Goal: Transaction & Acquisition: Obtain resource

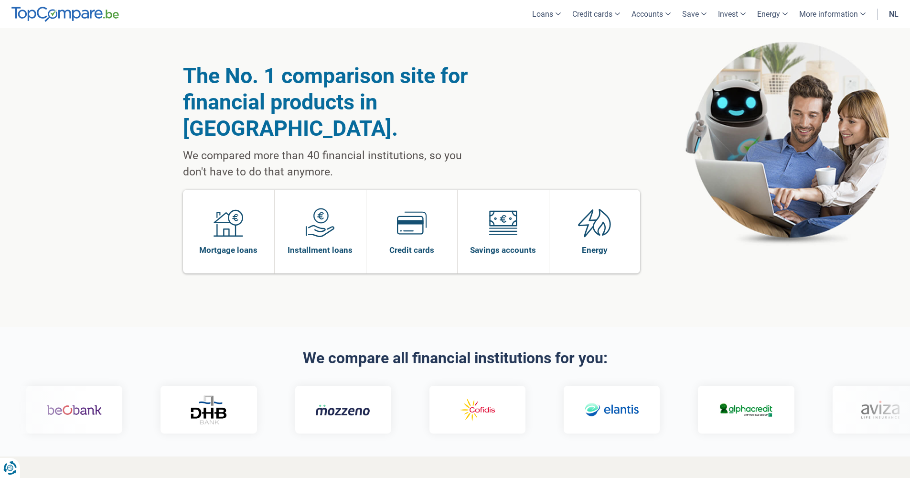
click at [894, 16] on link "NL" at bounding box center [893, 14] width 21 height 28
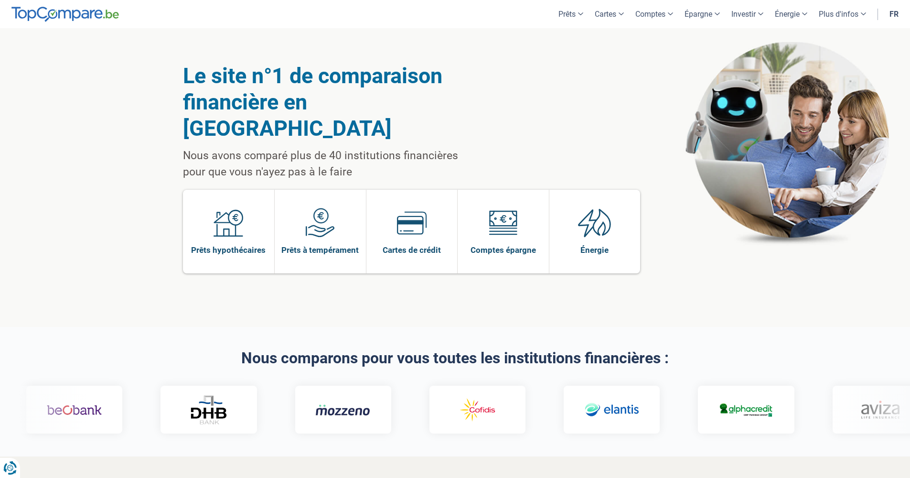
click at [893, 14] on link "fr" at bounding box center [894, 14] width 21 height 28
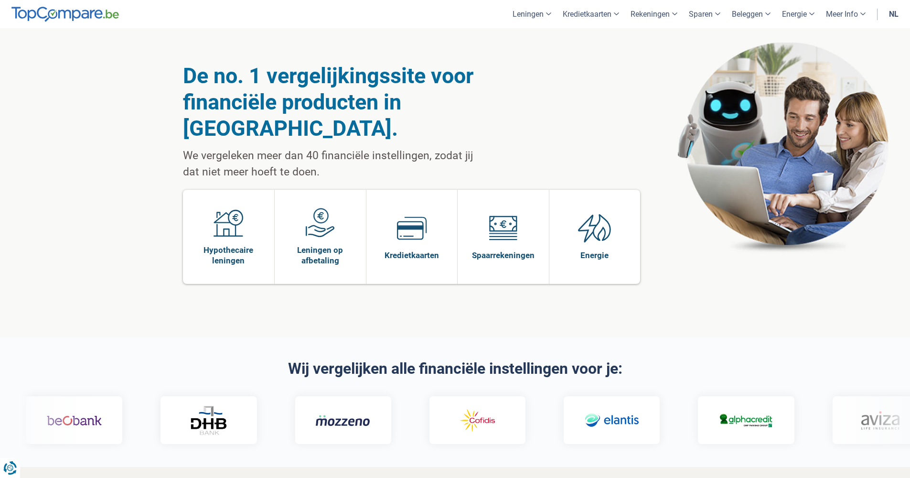
click at [889, 14] on link "nl" at bounding box center [893, 14] width 21 height 28
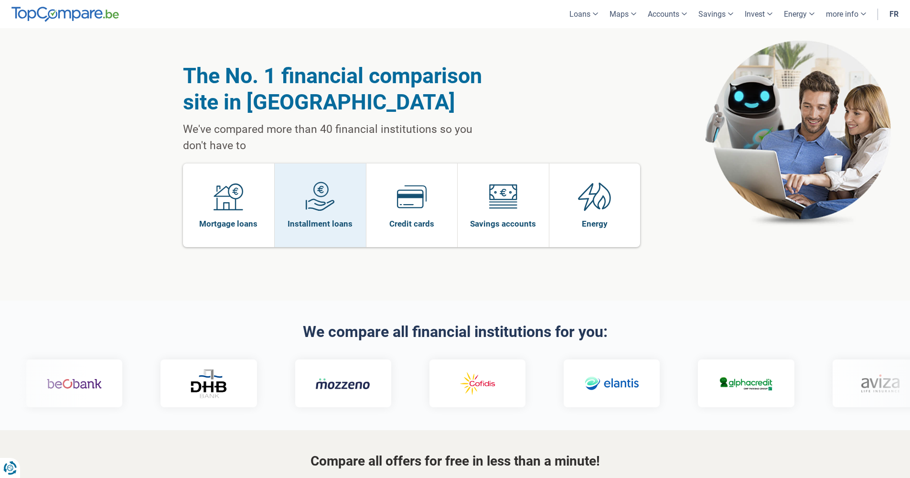
click at [316, 224] on span "Installment loans" at bounding box center [320, 223] width 65 height 11
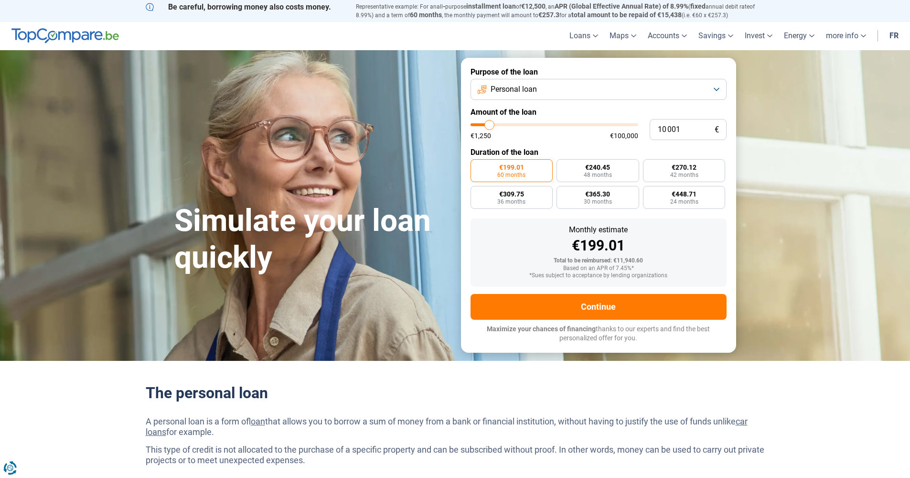
click at [589, 86] on button "Personal loan" at bounding box center [599, 89] width 256 height 21
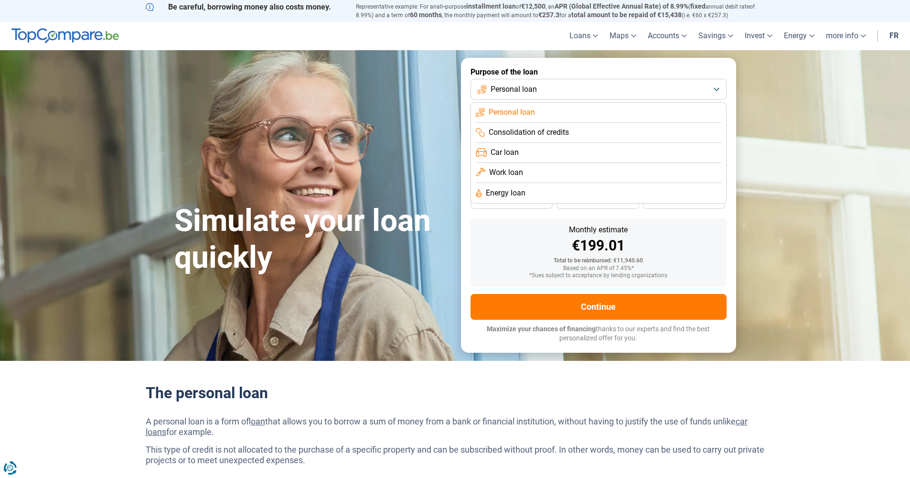
click at [589, 86] on button "Personal loan" at bounding box center [599, 89] width 256 height 21
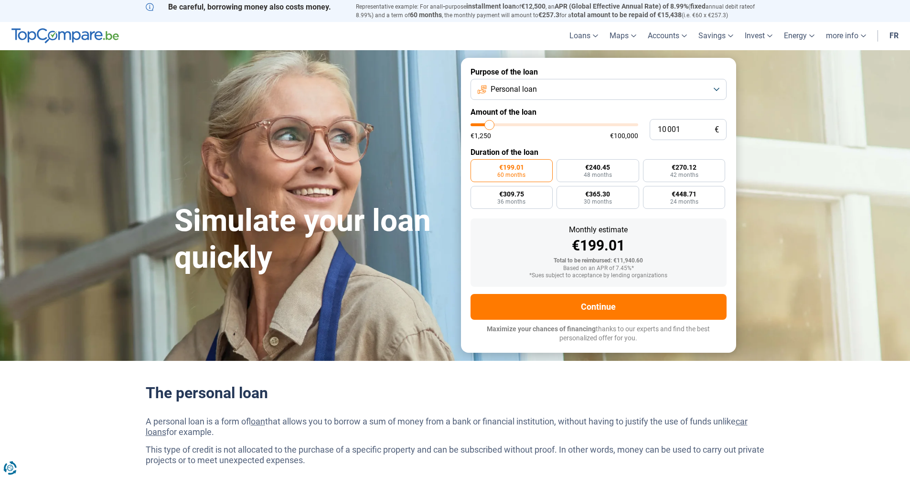
type input "11 000"
type input "11000"
type input "11 250"
type input "11250"
type input "11 500"
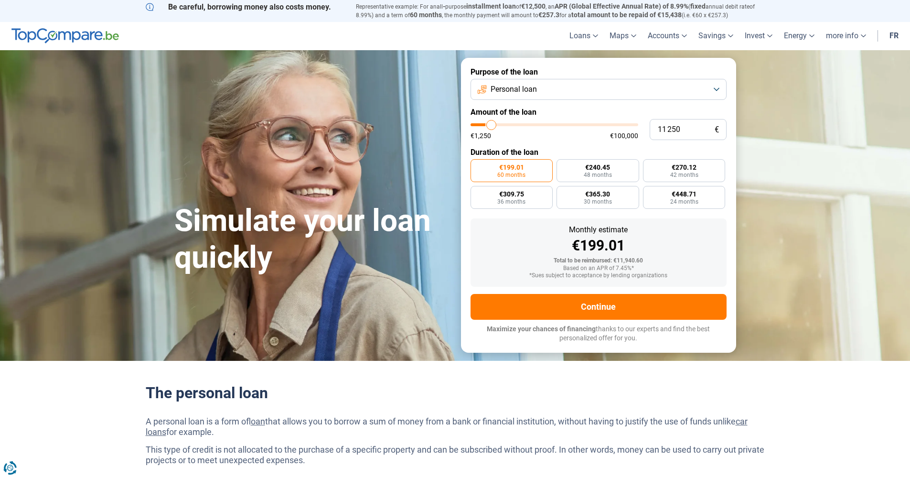
type input "11500"
type input "11 750"
type input "11750"
type input "12 000"
type input "12000"
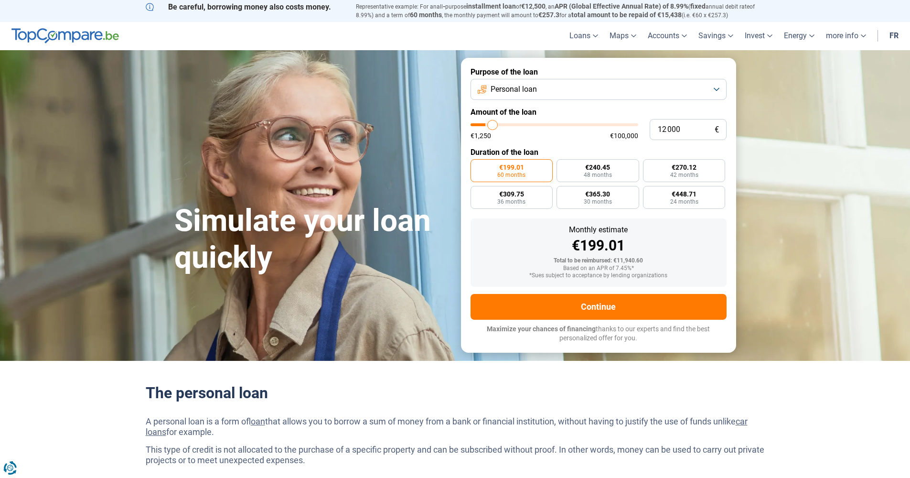
type input "12 500"
type input "12500"
type input "12 750"
type input "12750"
type input "13 000"
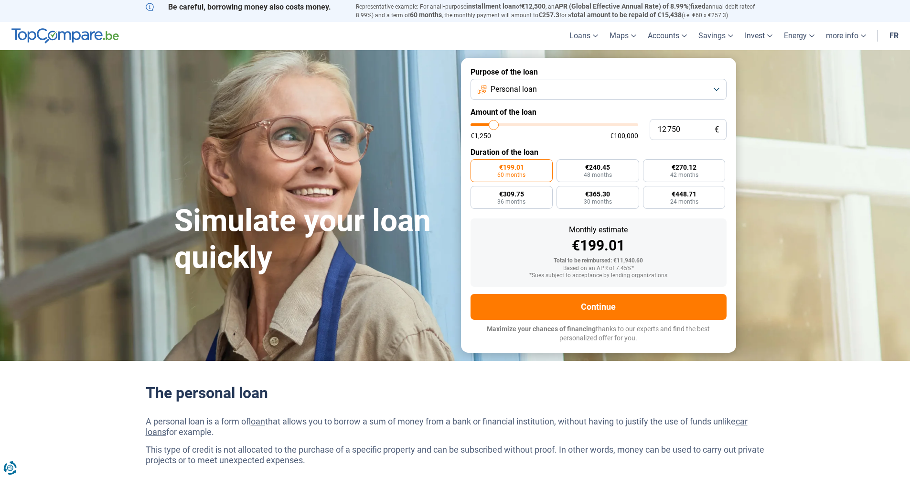
type input "13000"
type input "13 250"
type input "13250"
type input "13 500"
type input "13500"
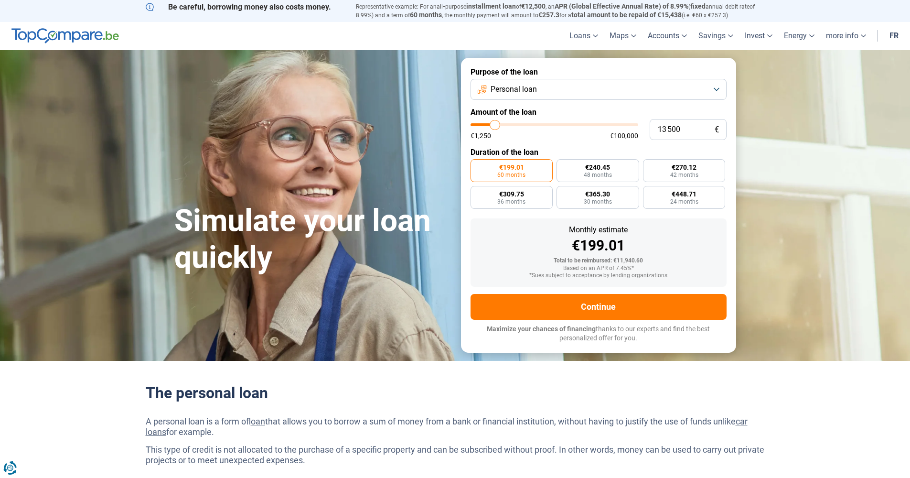
type input "14 000"
type input "14000"
type input "14 250"
type input "14250"
type input "14 500"
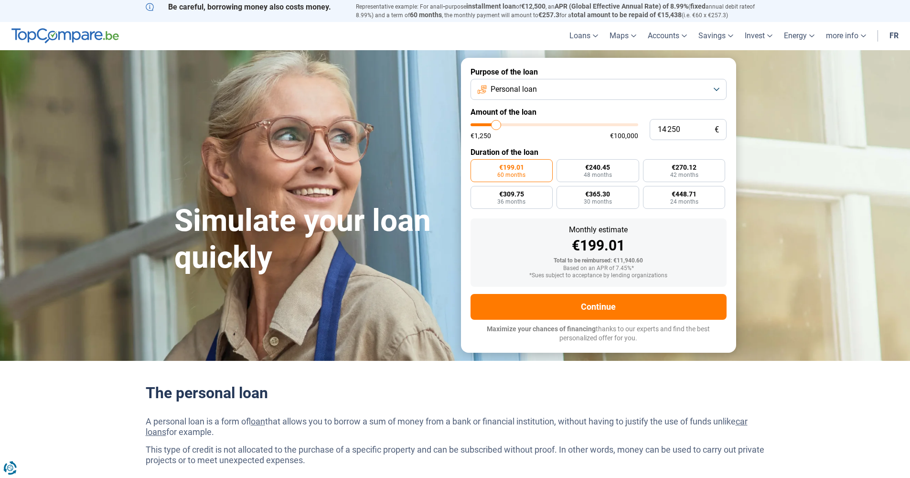
type input "14500"
type input "14 750"
type input "14750"
type input "15 000"
type input "15000"
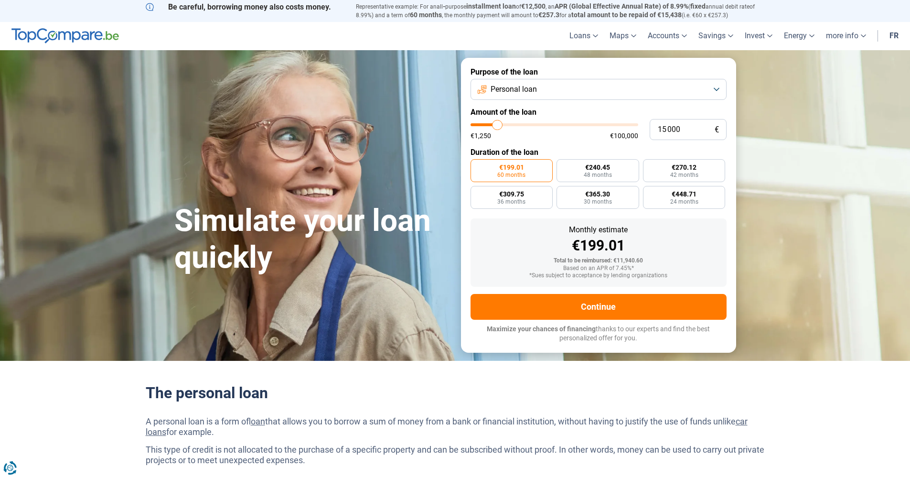
type input "15 500"
type input "15500"
type input "15 750"
type input "15750"
type input "16 000"
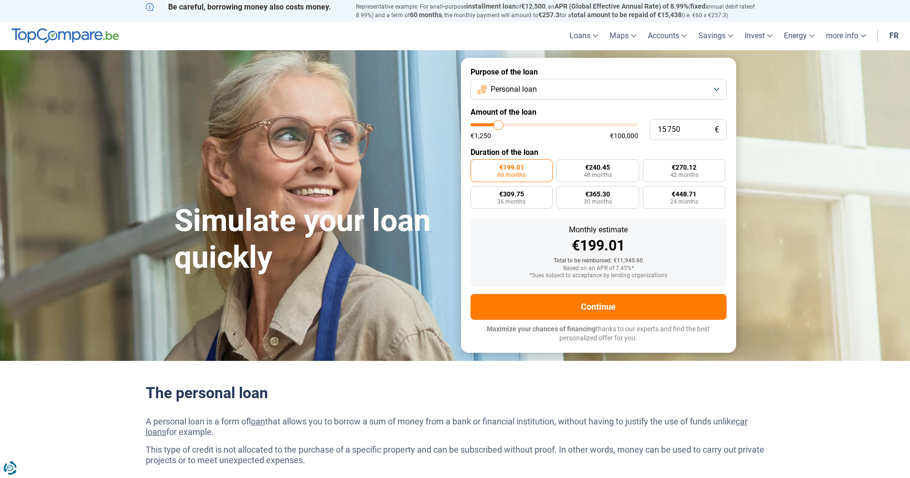
type input "16000"
type input "16 250"
drag, startPoint x: 491, startPoint y: 123, endPoint x: 500, endPoint y: 121, distance: 9.3
type input "16250"
click at [500, 123] on input "range" at bounding box center [555, 124] width 168 height 3
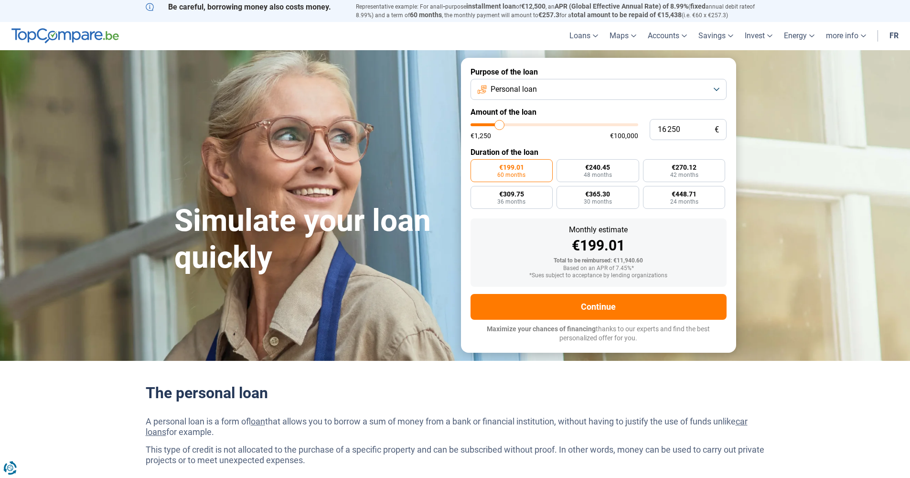
radio input "false"
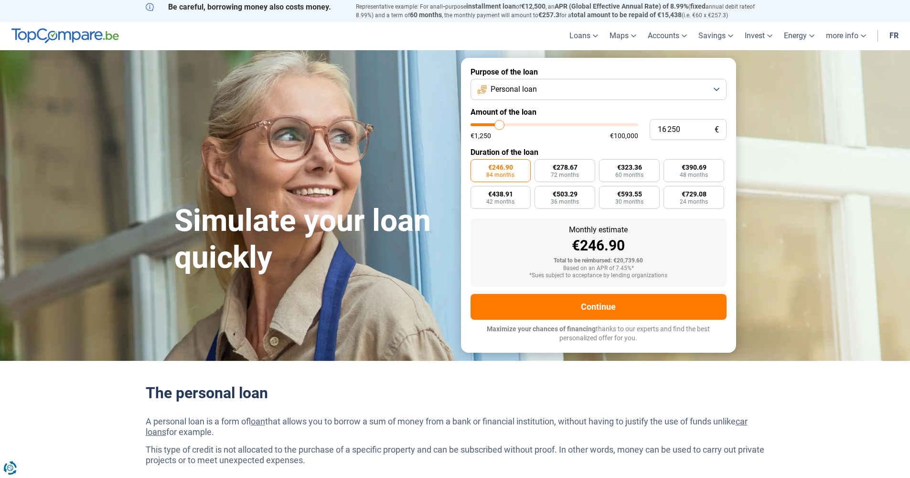
type input "16 500"
type input "16500"
type input "17 000"
type input "17000"
type input "17 250"
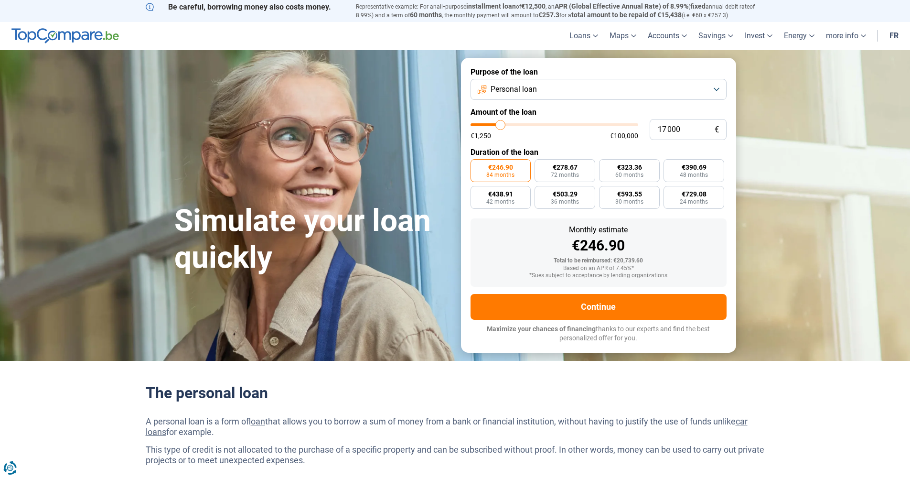
type input "17250"
type input "17 500"
type input "17500"
type input "17 750"
type input "17750"
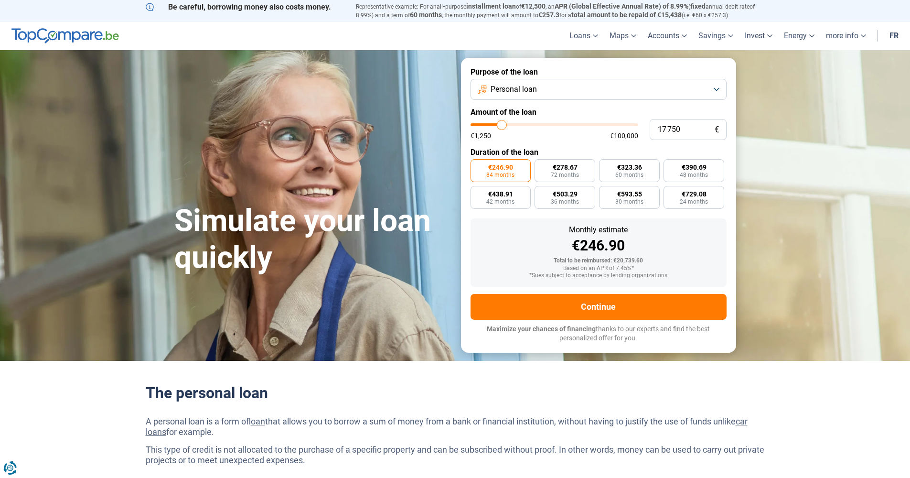
type input "18 000"
type input "18000"
type input "18 500"
type input "18500"
type input "19 000"
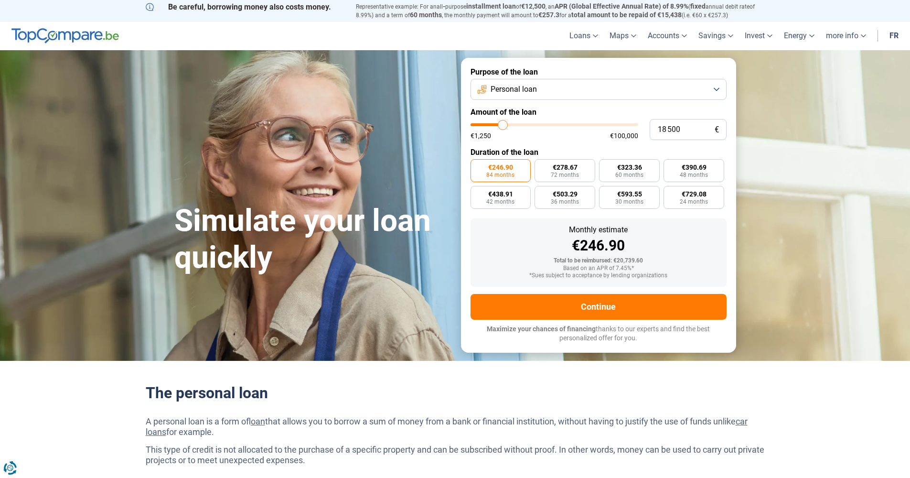
type input "19000"
type input "19 250"
type input "19250"
type input "19 750"
type input "19750"
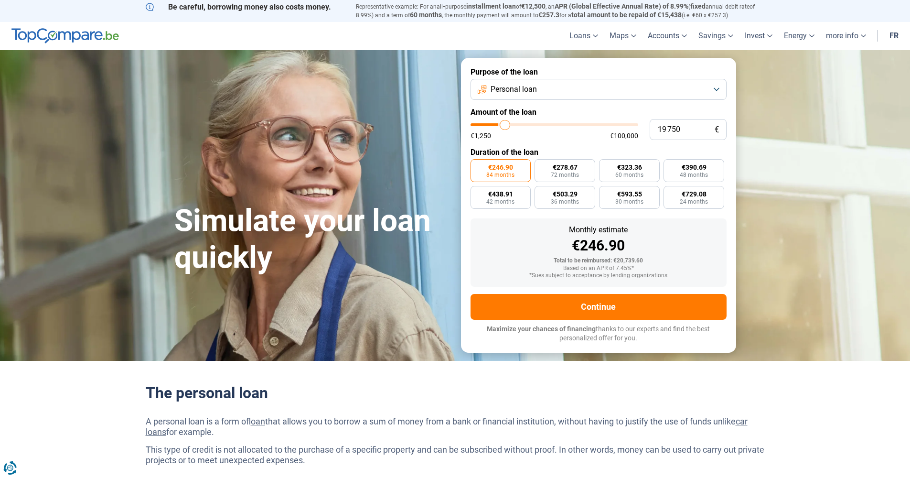
type input "20 000"
type input "20000"
type input "23 000"
type input "23000"
type input "23 500"
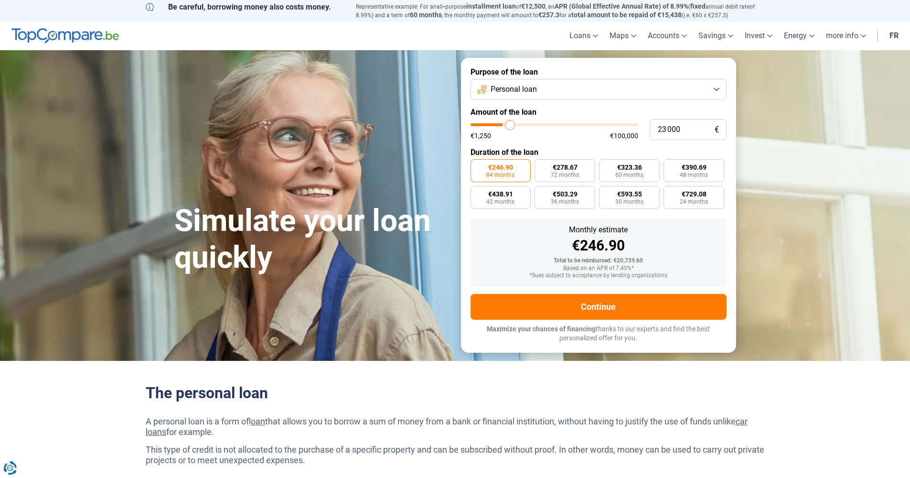
type input "23500"
type input "24 250"
type input "24250"
type input "24 750"
type input "24750"
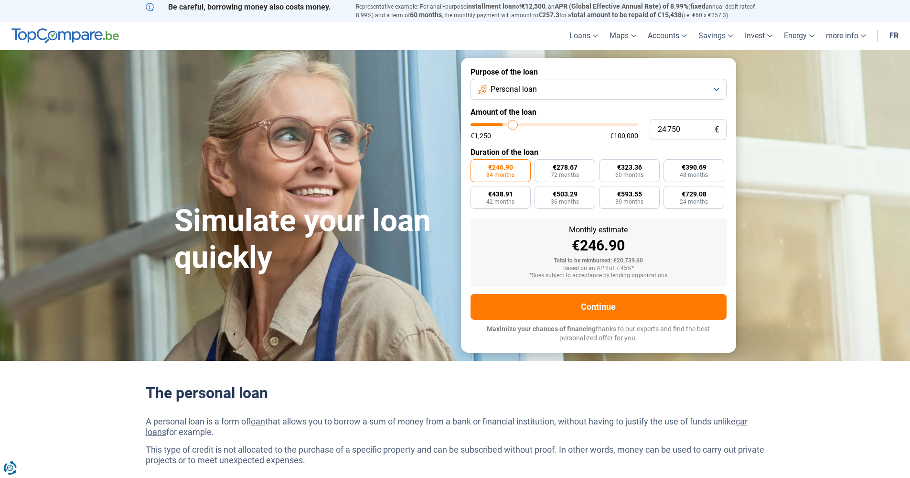
type input "25 000"
type input "25000"
type input "25 250"
type input "25250"
type input "25 750"
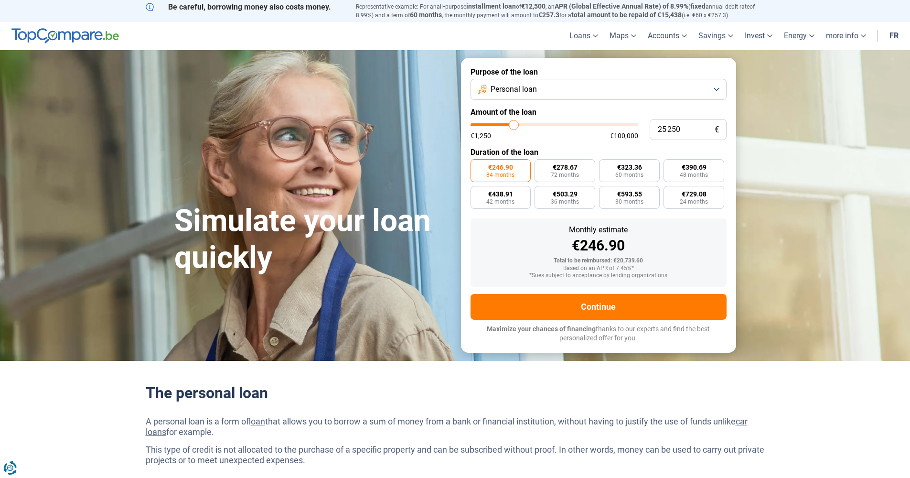
type input "25750"
type input "26 000"
type input "26000"
type input "26 250"
type input "26250"
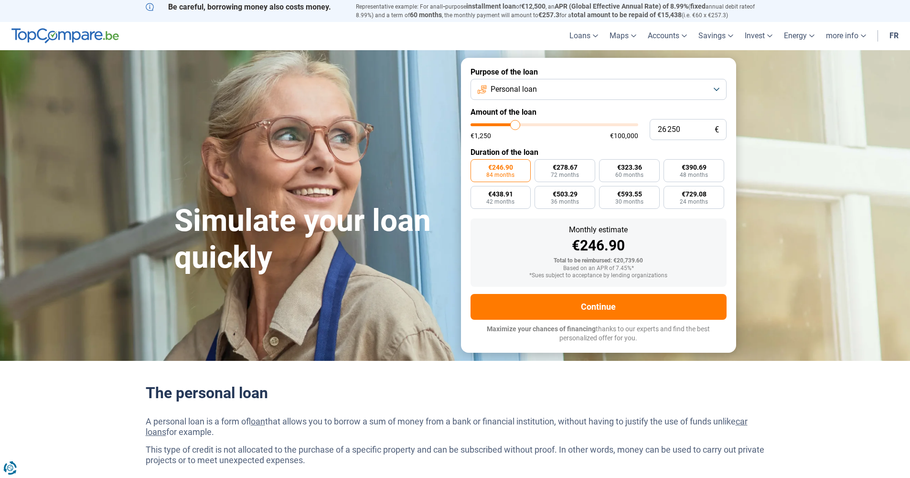
type input "26 750"
type input "26750"
type input "27 750"
type input "27750"
type input "28 250"
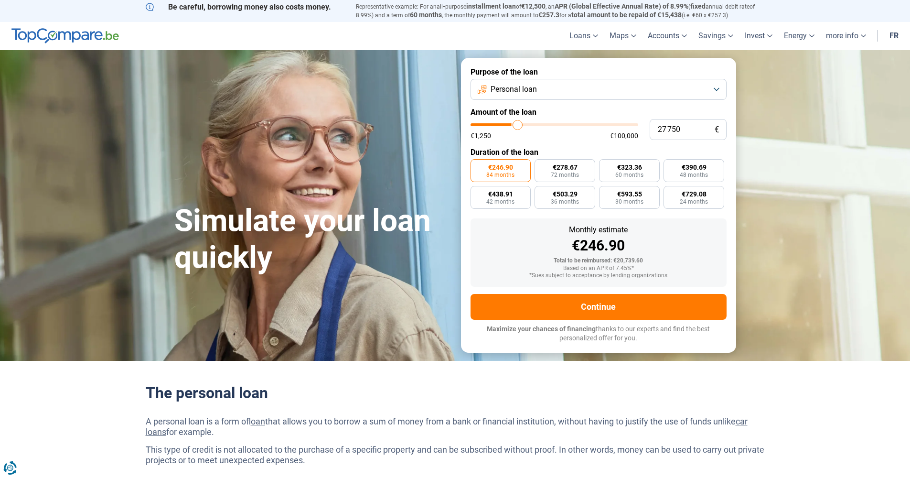
type input "28250"
type input "28 750"
type input "28750"
type input "29 000"
type input "29000"
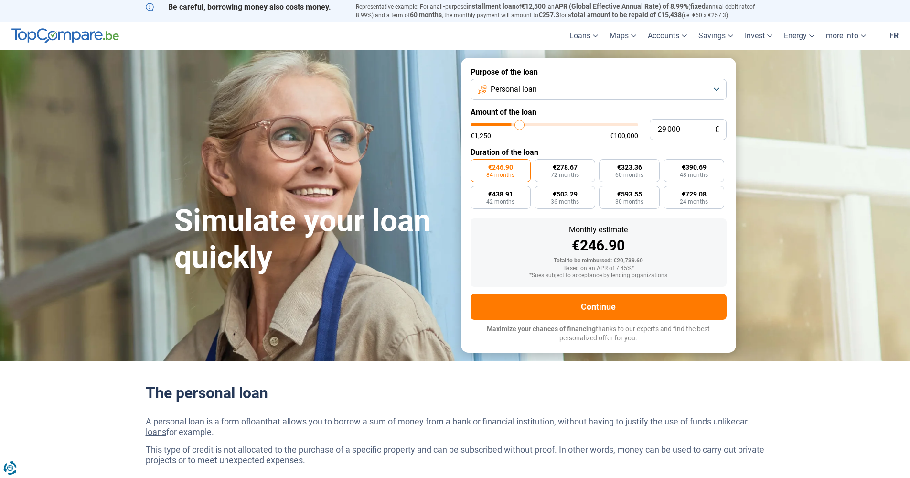
type input "29 250"
type input "29250"
type input "29 500"
type input "29500"
type input "29 750"
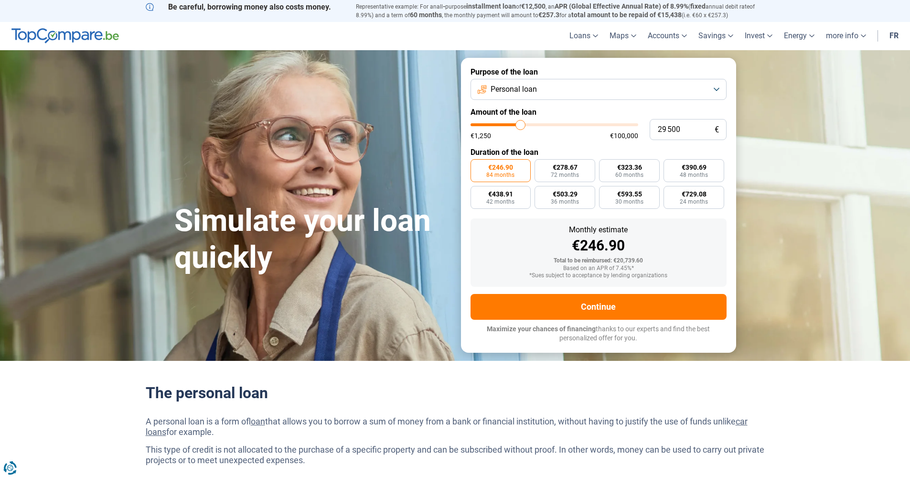
type input "29750"
type input "30 250"
type input "30250"
type input "30 500"
type input "30500"
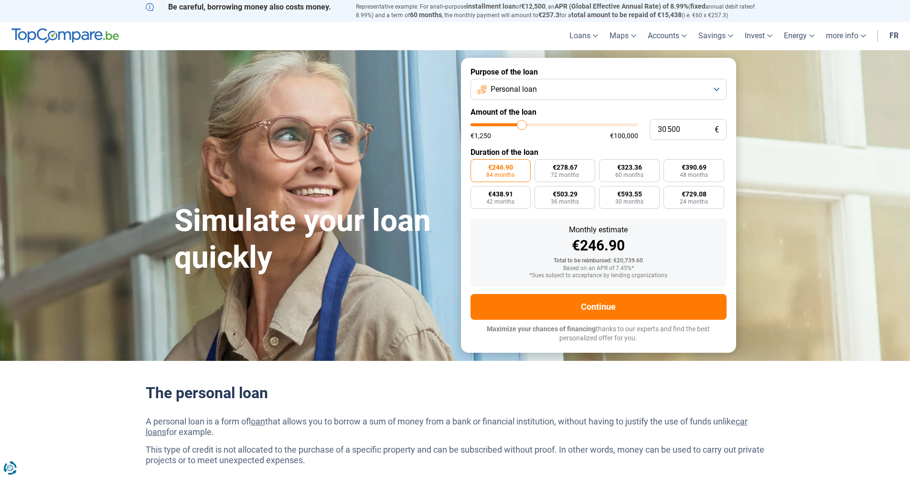
type input "30 750"
type input "30750"
type input "31 000"
type input "31000"
type input "31 250"
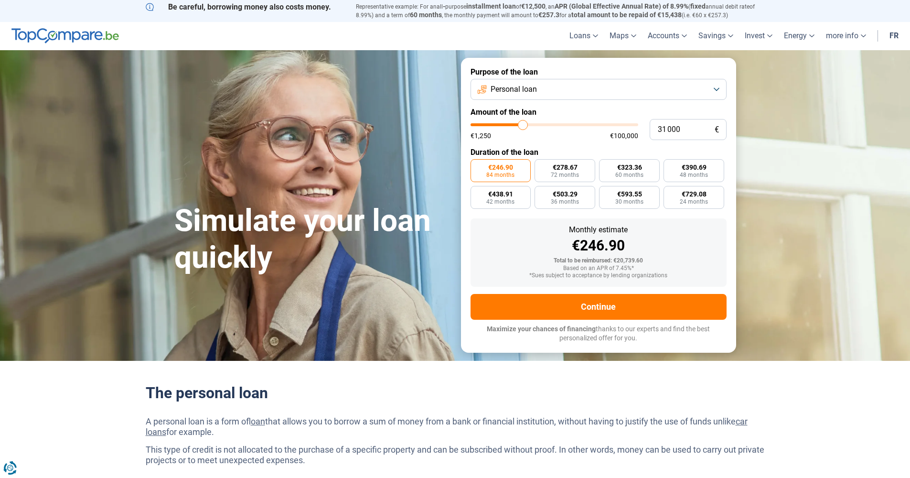
type input "31250"
type input "31 750"
type input "31750"
type input "32 000"
type input "32000"
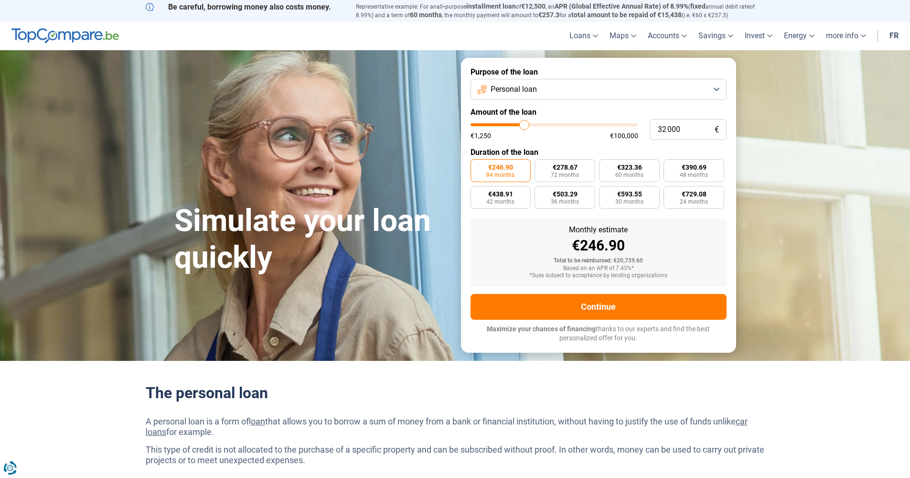
type input "32 250"
type input "32250"
type input "32 750"
type input "32750"
type input "33 500"
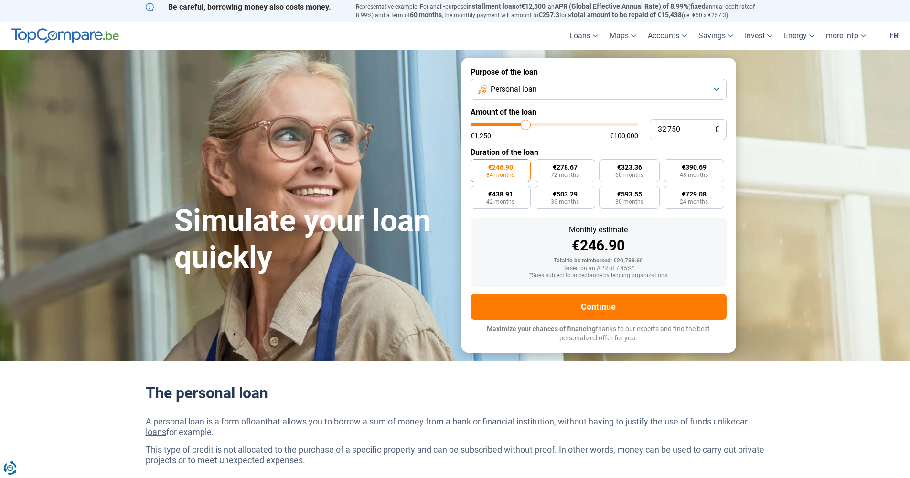
type input "33500"
type input "33 750"
type input "33750"
type input "34 000"
type input "34000"
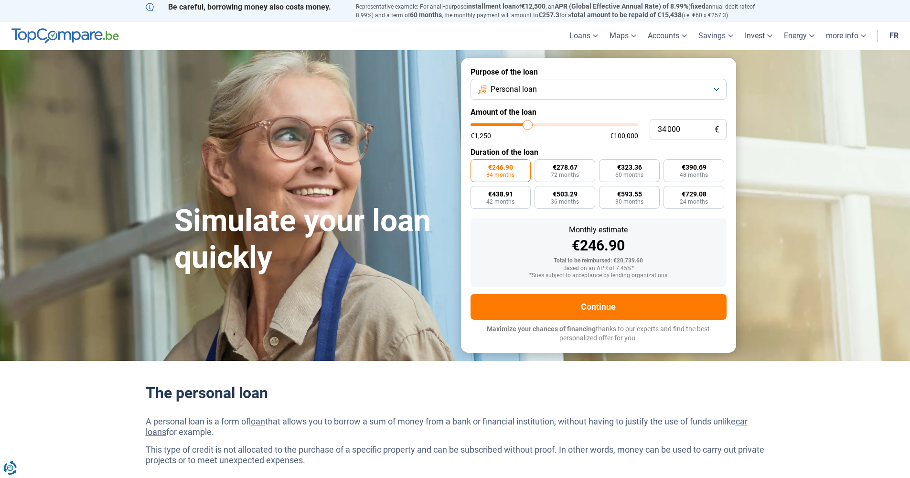
type input "34 250"
type input "34250"
type input "34 750"
type input "34750"
type input "35 000"
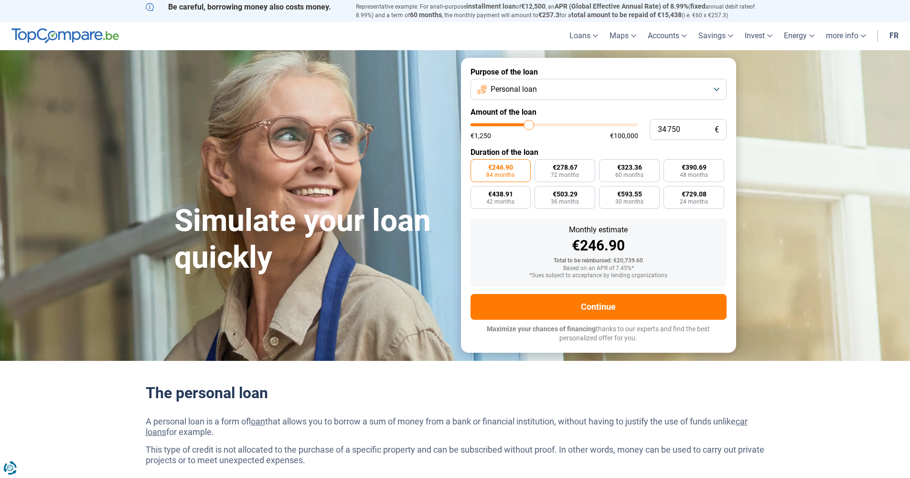
type input "35000"
type input "35 250"
type input "35250"
type input "35 500"
type input "35500"
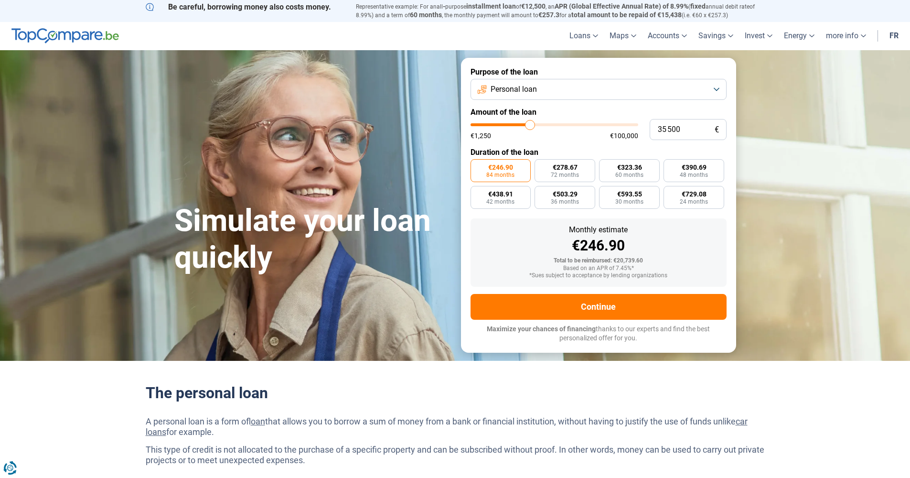
type input "35 750"
type input "35750"
type input "36 250"
type input "36250"
type input "36 500"
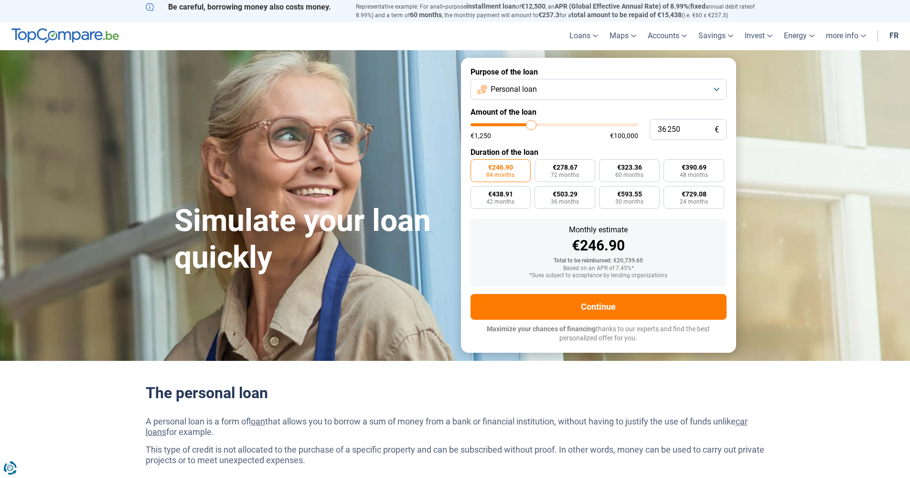
type input "36500"
type input "36 750"
type input "36750"
type input "37 000"
type input "37000"
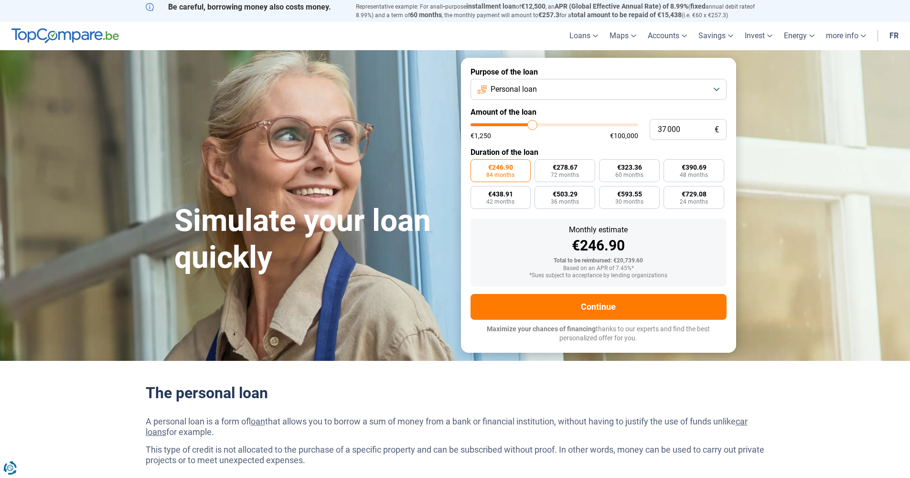
type input "37 250"
type input "37250"
type input "37 750"
type input "37750"
type input "38 000"
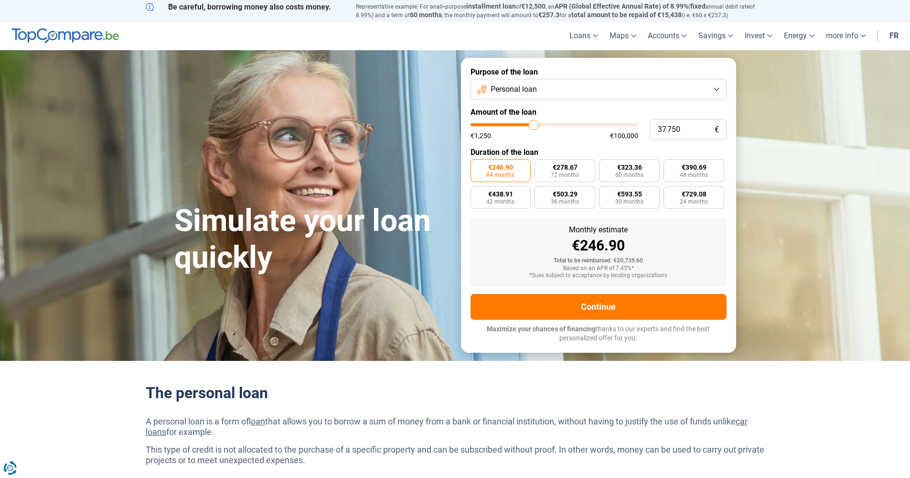
type input "38000"
type input "38 250"
type input "38250"
type input "38 500"
type input "38500"
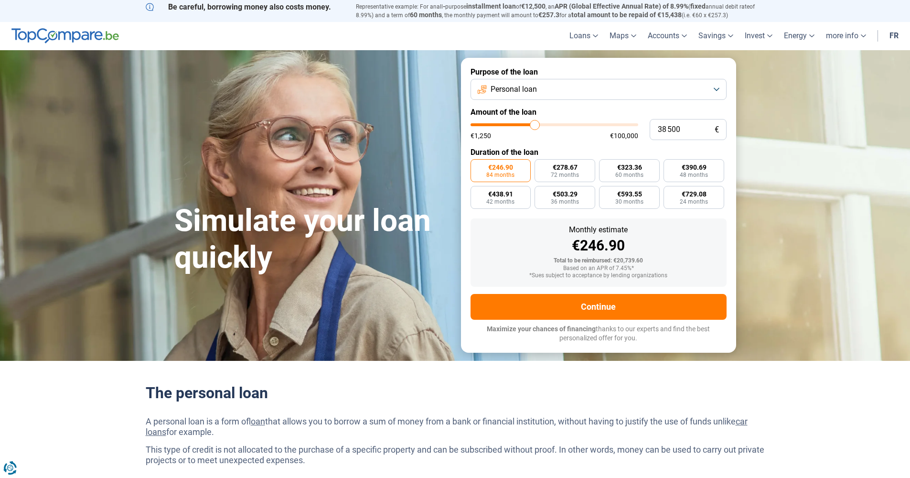
type input "38 750"
type input "38750"
type input "39 250"
type input "39250"
type input "39 500"
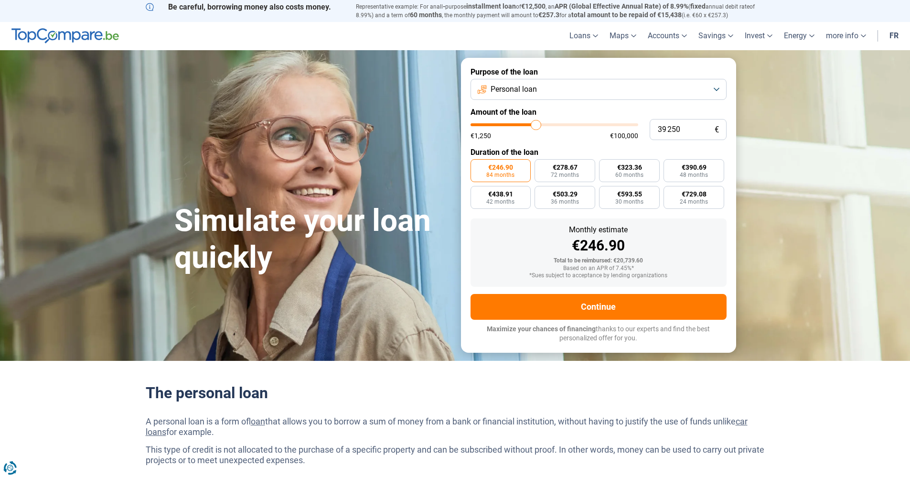
type input "39500"
type input "39 750"
type input "39750"
type input "40 000"
type input "40000"
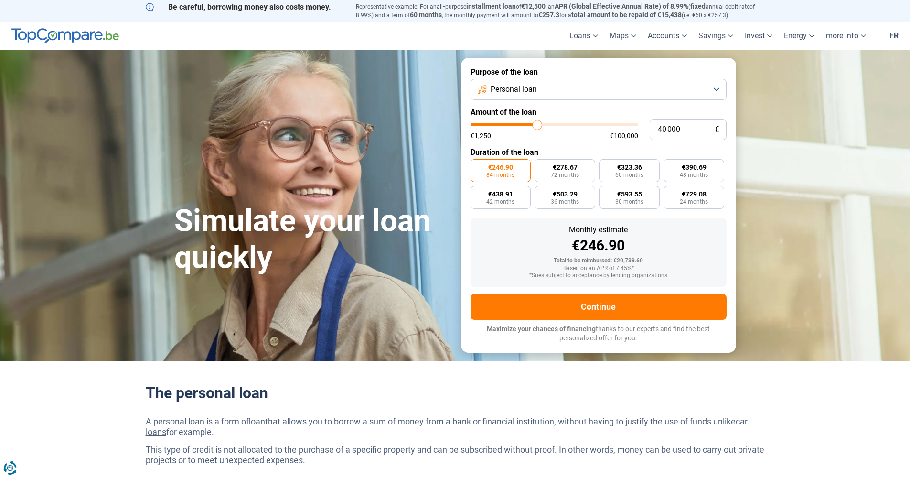
type input "40 250"
type input "40250"
type input "40 750"
type input "40750"
type input "41 000"
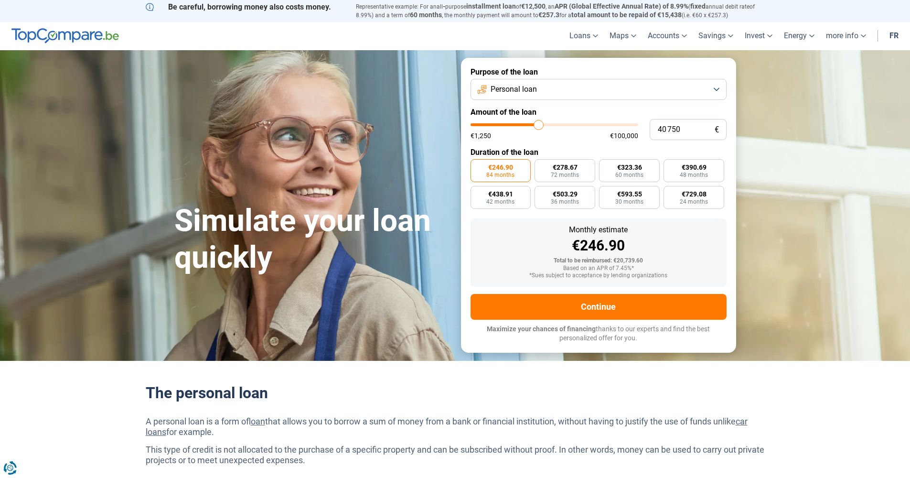
type input "41000"
type input "41 250"
type input "41250"
type input "41 500"
type input "41500"
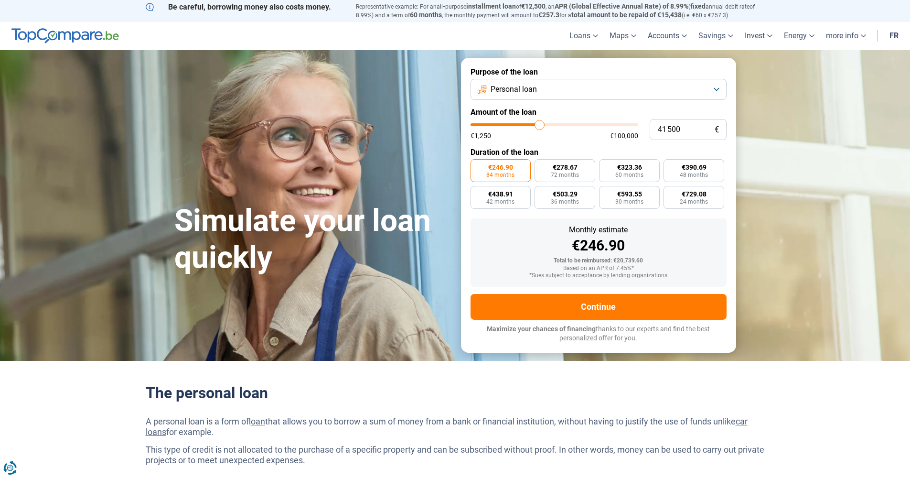
type input "42 000"
type input "42000"
type input "42 250"
type input "42250"
type input "42 500"
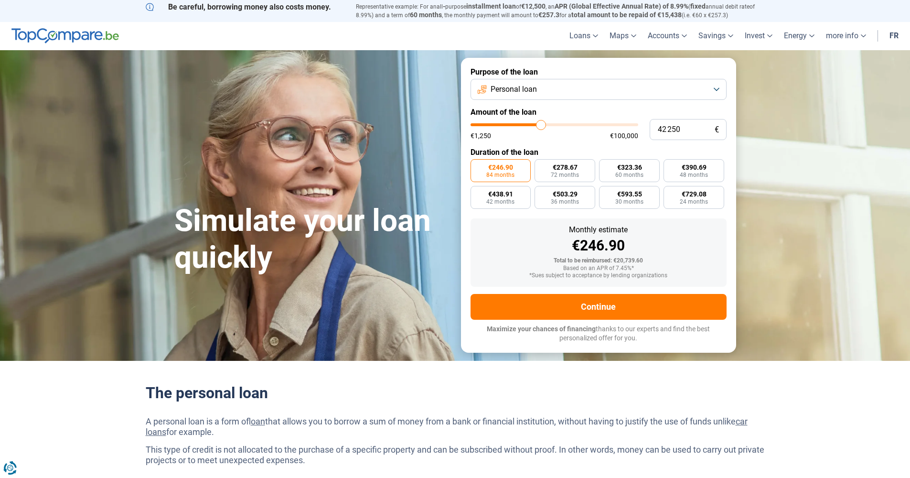
type input "42500"
type input "42 750"
type input "42750"
type input "43 000"
type input "43000"
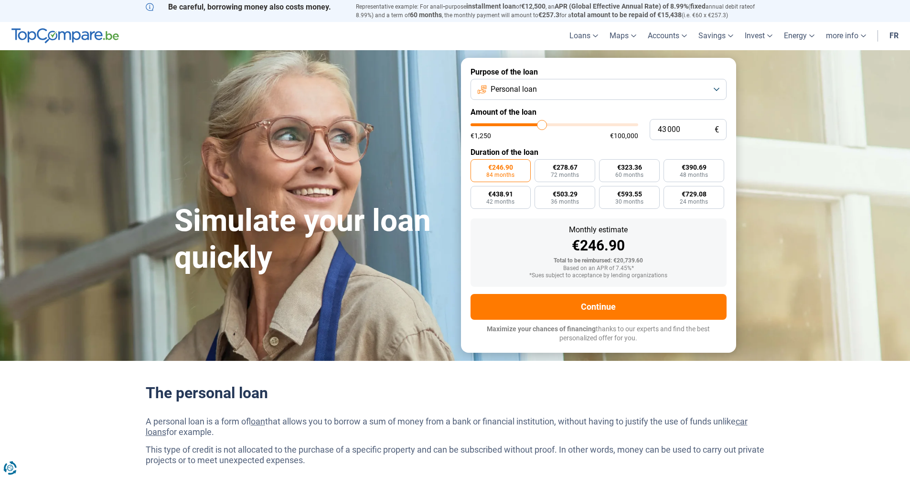
type input "43 500"
type input "43500"
type input "43 750"
type input "43750"
type input "44 000"
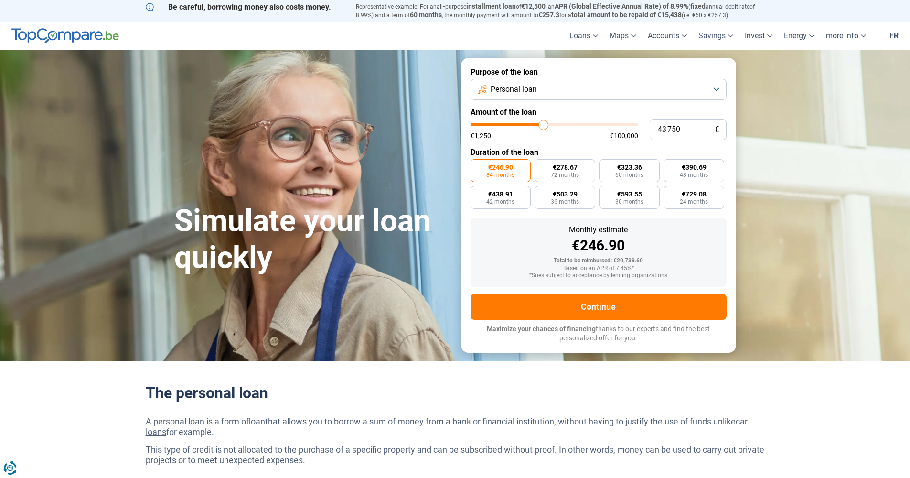
type input "44000"
type input "44 250"
type input "44250"
type input "44 500"
type input "44500"
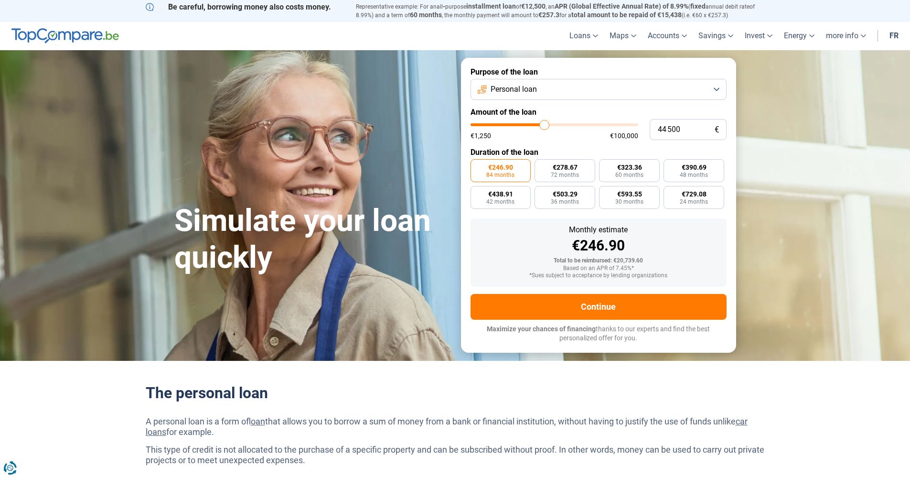
type input "45 000"
type input "45000"
type input "45 250"
type input "45250"
type input "45 500"
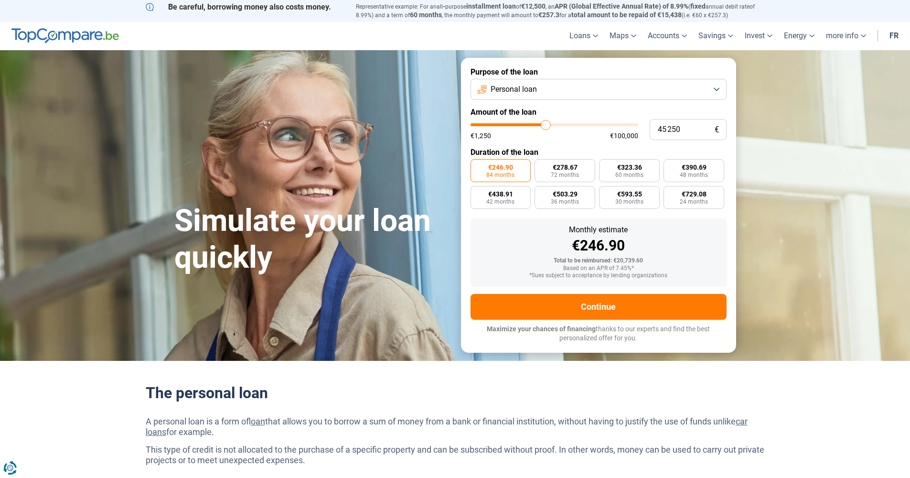
type input "45500"
type input "45 750"
type input "45750"
type input "46 000"
type input "46000"
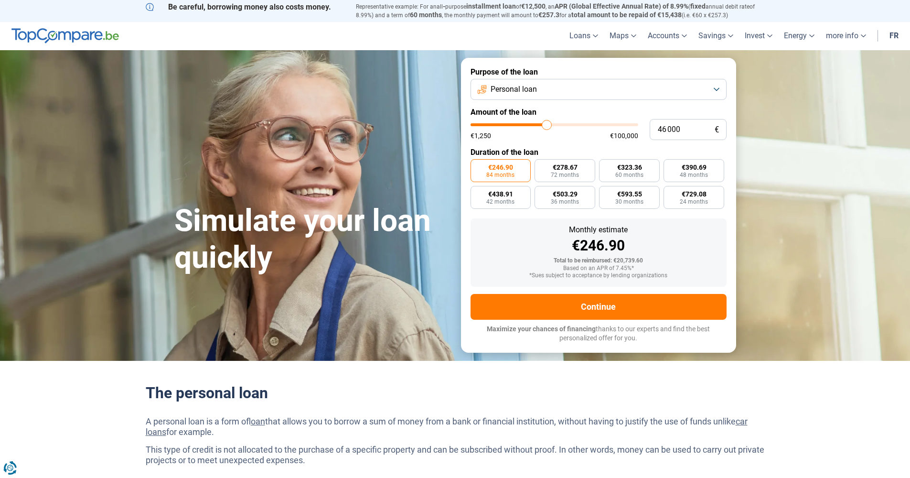
type input "46 500"
drag, startPoint x: 500, startPoint y: 124, endPoint x: 553, endPoint y: 128, distance: 53.6
click at [553, 126] on input "range" at bounding box center [555, 124] width 168 height 3
click at [549, 142] on form "Purpose of the loan Personal loan Amount of the loan 50 000 € €1,250 €100,000 D…" at bounding box center [598, 205] width 275 height 295
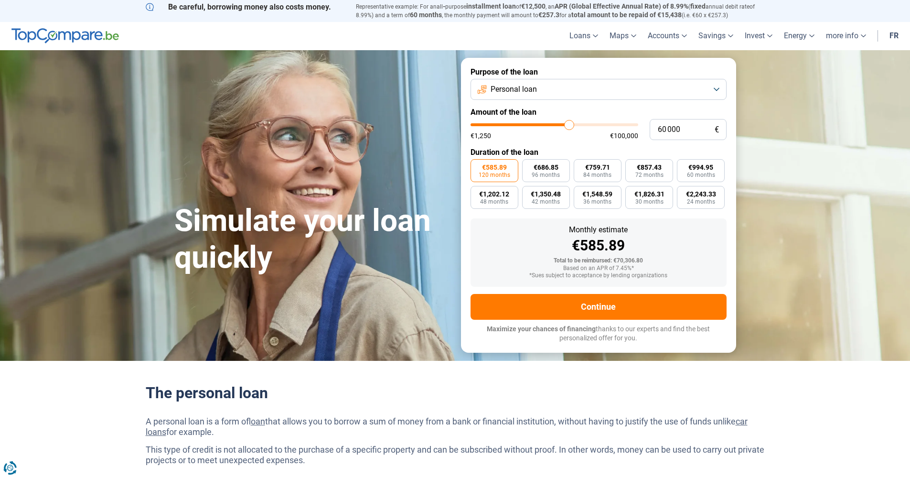
drag, startPoint x: 553, startPoint y: 121, endPoint x: 569, endPoint y: 119, distance: 16.3
click at [569, 123] on input "range" at bounding box center [555, 124] width 168 height 3
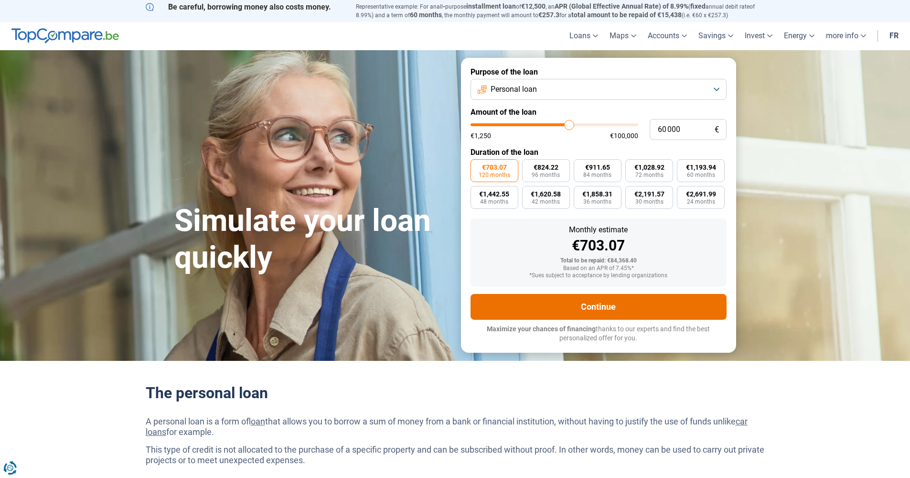
click at [559, 300] on button "Continue" at bounding box center [599, 307] width 256 height 26
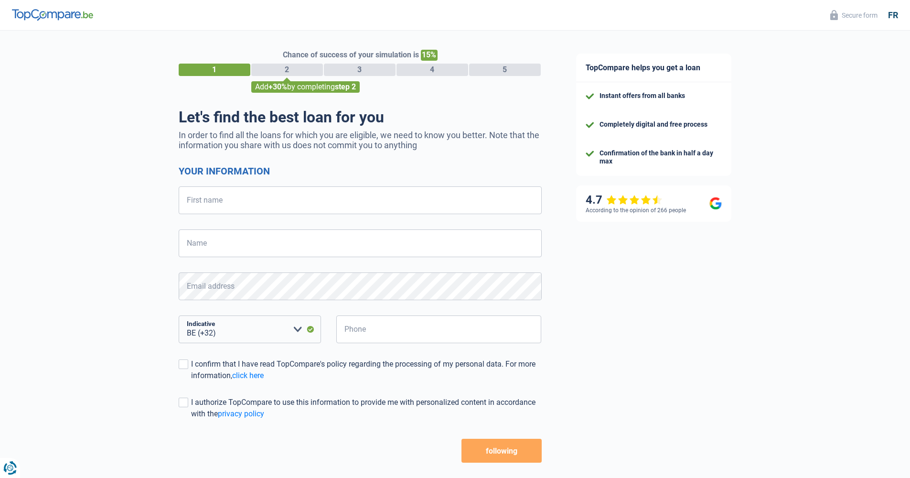
select select "32"
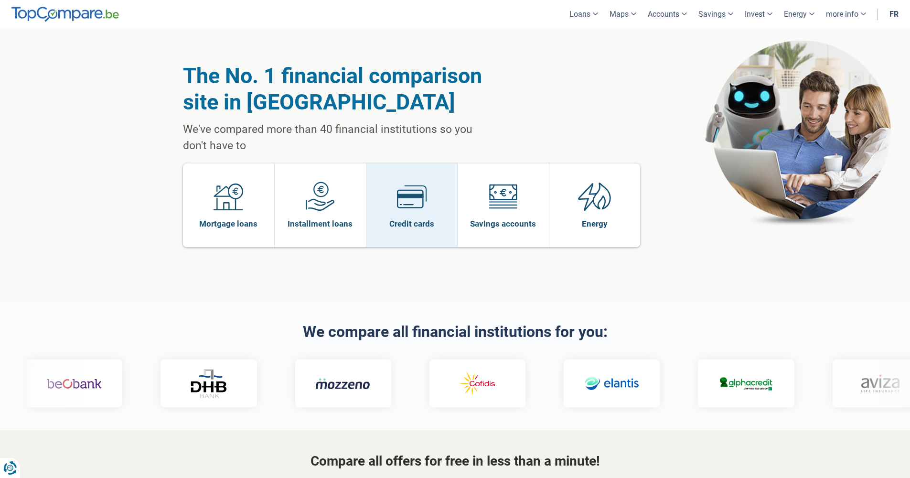
click at [417, 198] on img at bounding box center [412, 197] width 30 height 30
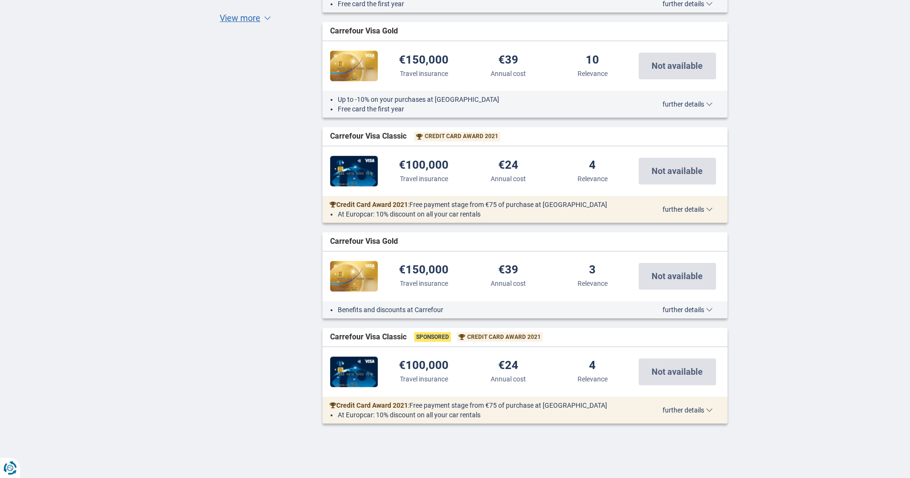
scroll to position [838, 0]
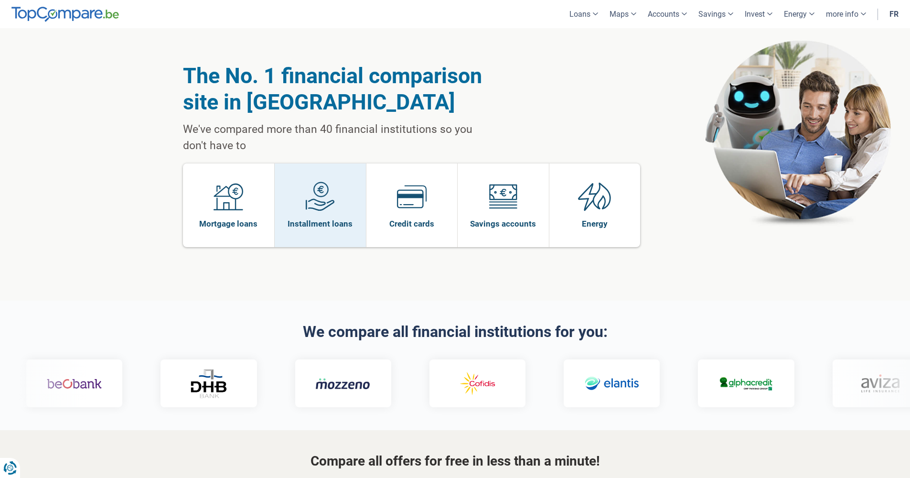
click at [342, 196] on link "Installment loans" at bounding box center [320, 205] width 91 height 84
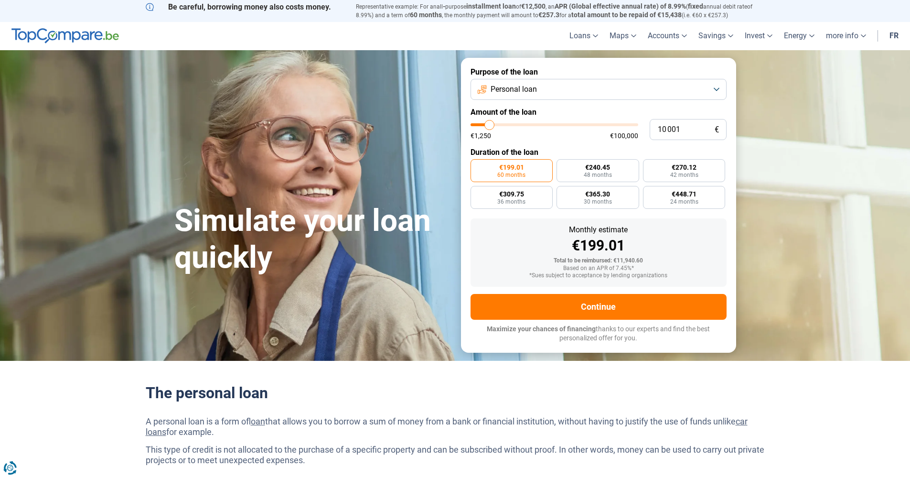
click at [551, 91] on button "Personal loan" at bounding box center [599, 89] width 256 height 21
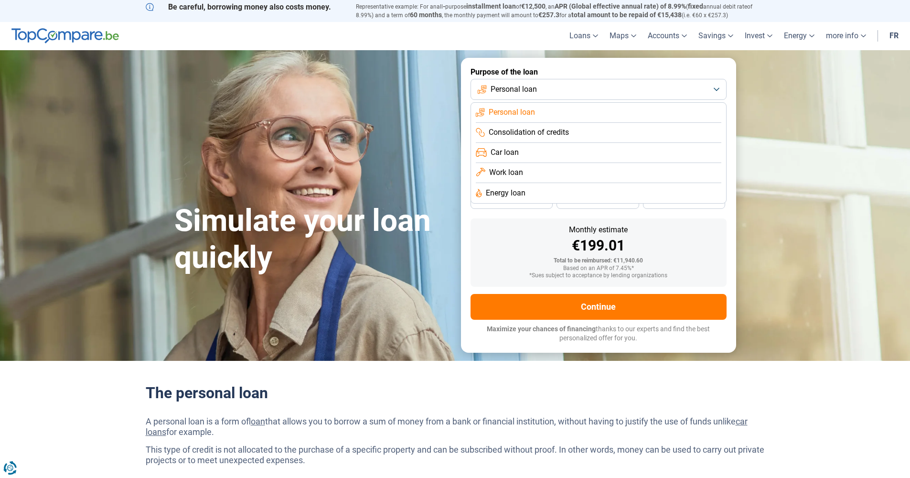
click at [548, 132] on span "Consolidation of credits" at bounding box center [529, 132] width 80 height 11
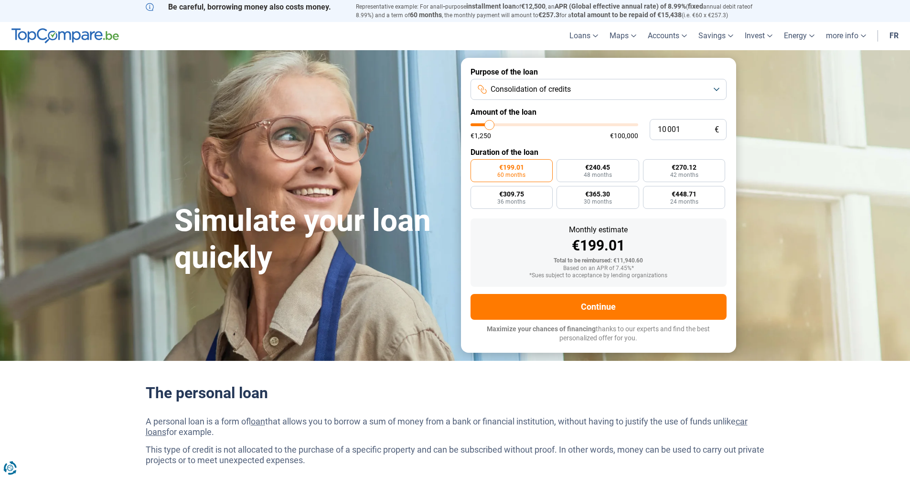
type input "9 000"
type input "9000"
type input "8 750"
type input "8750"
type input "8 500"
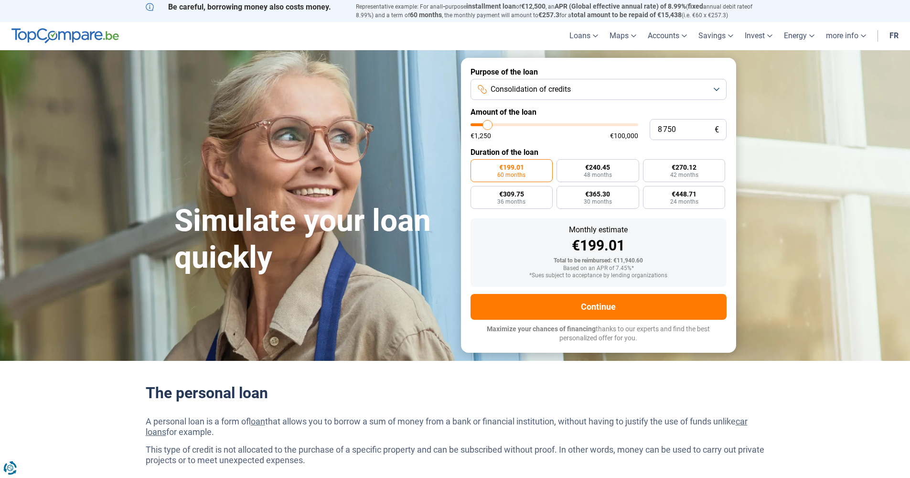
type input "8500"
type input "8 250"
type input "8250"
type input "8 000"
type input "8000"
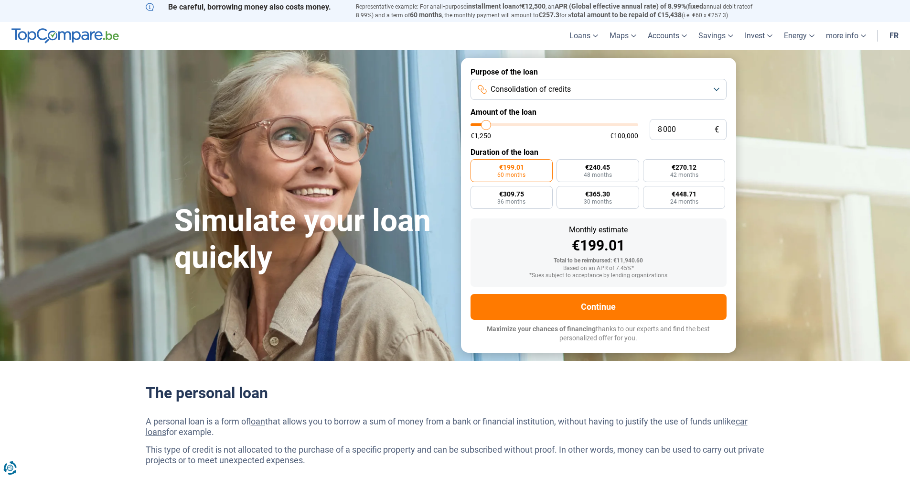
type input "7 500"
type input "7500"
type input "7 000"
type input "7000"
type input "6 750"
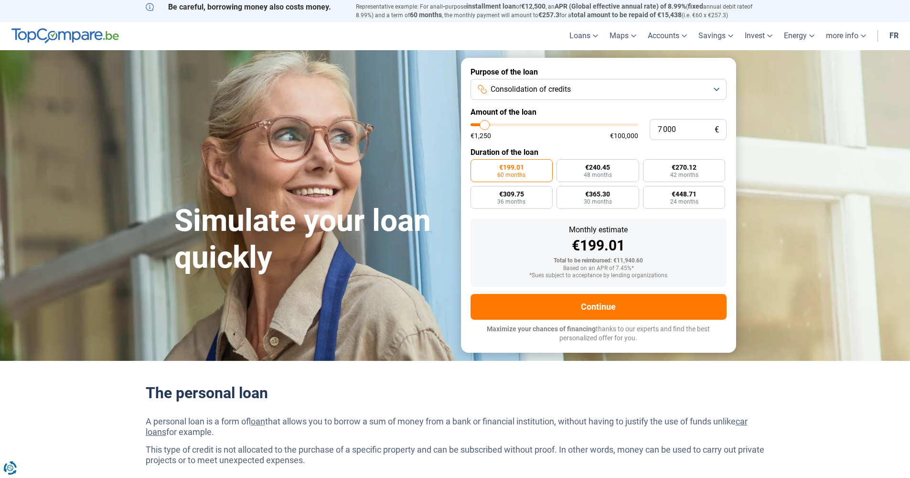
type input "6750"
type input "6 500"
type input "6500"
type input "6 000"
type input "6000"
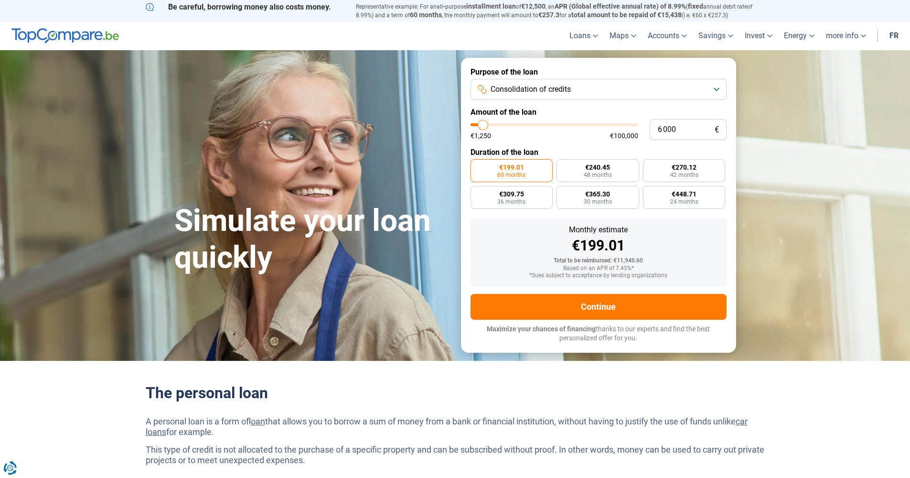
type input "5 750"
type input "5750"
type input "5 500"
type input "5500"
type input "5 250"
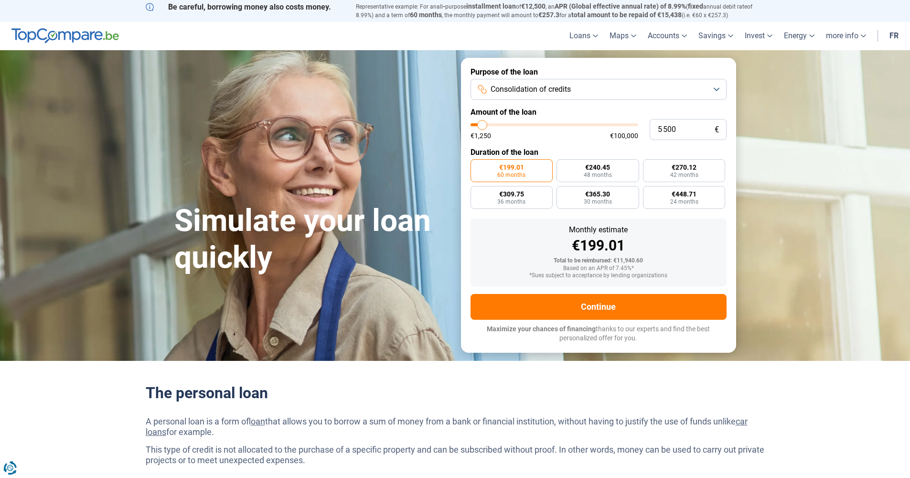
type input "5250"
type input "5 000"
type input "5000"
type input "4 500"
type input "4500"
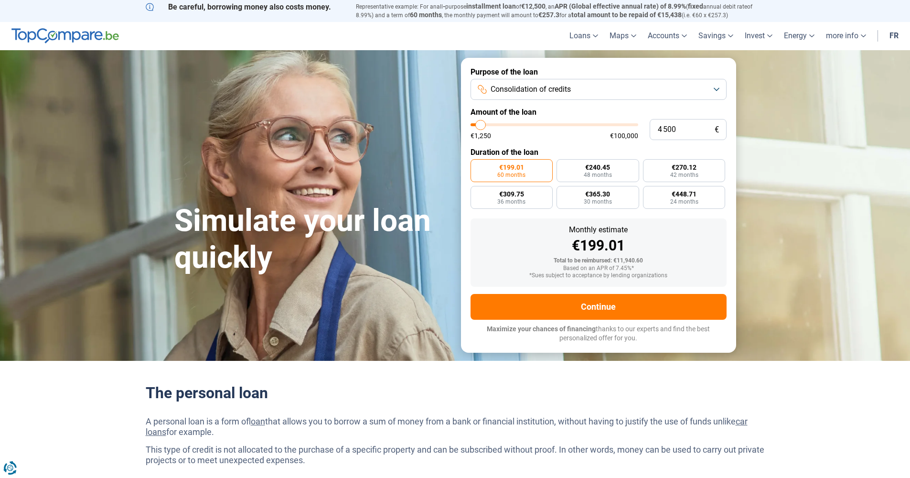
type input "4 250"
type input "4250"
type input "4 000"
type input "4000"
type input "3 500"
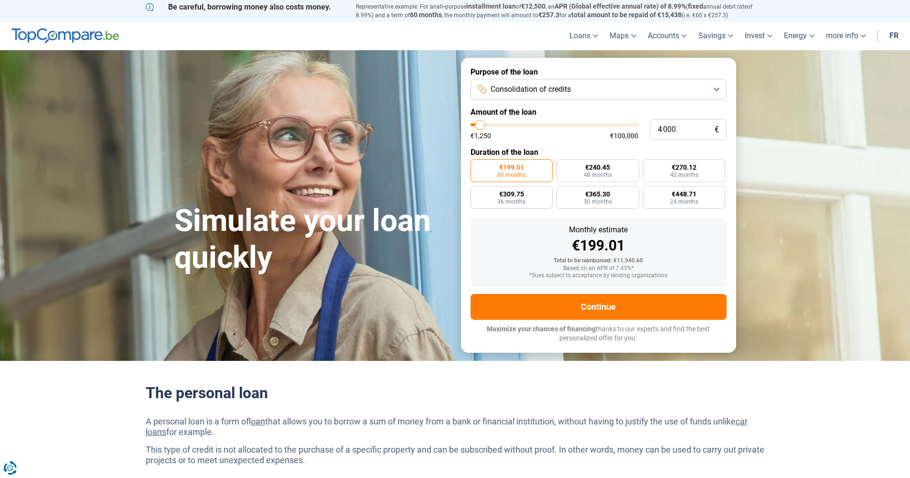
type input "3500"
type input "3 000"
type input "3000"
type input "2 750"
type input "2750"
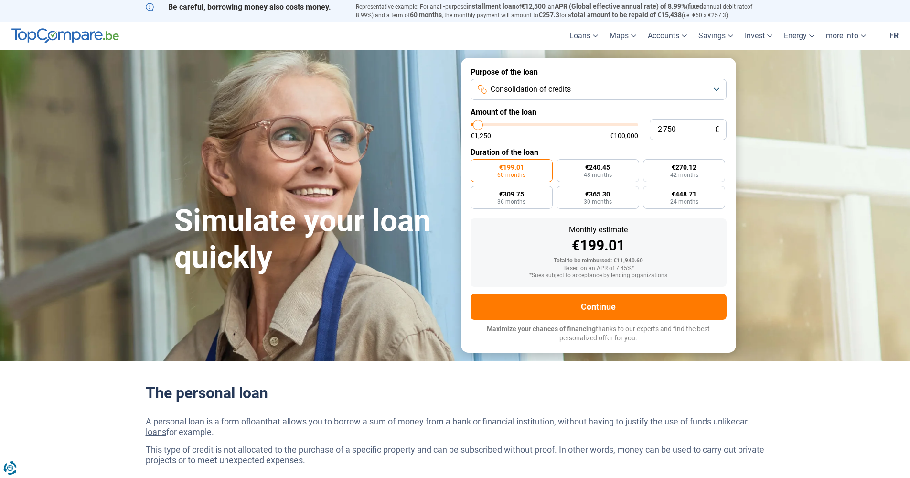
type input "2 500"
type input "2500"
type input "2 250"
type input "2250"
type input "2 000"
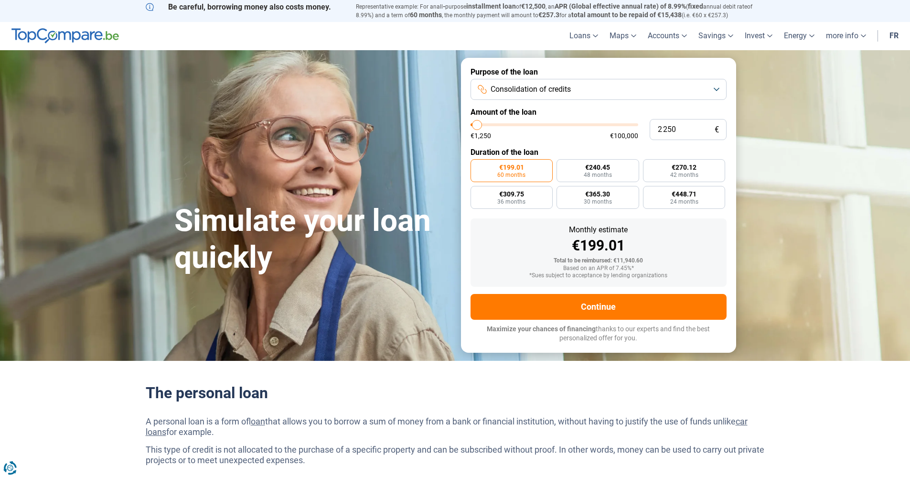
type input "2000"
type input "1 500"
type input "1500"
type input "1 250"
type input "1250"
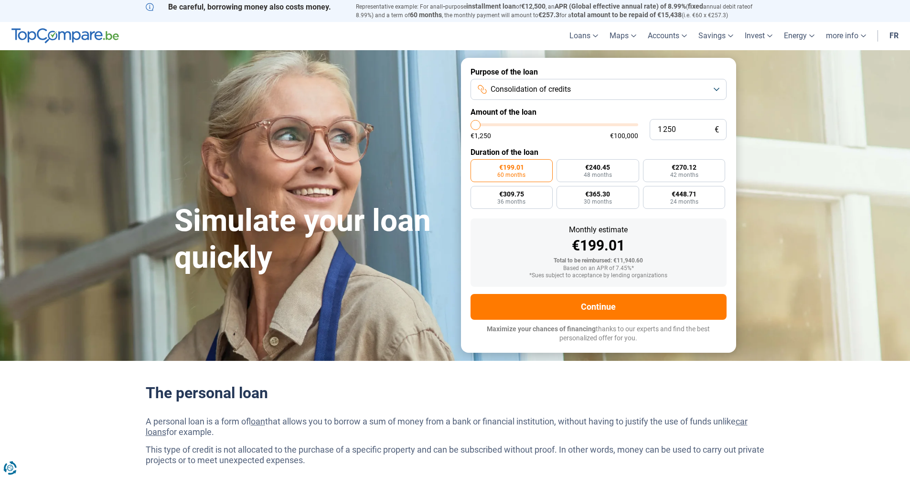
type input "1 500"
type input "1500"
type input "2 000"
type input "2000"
type input "2 250"
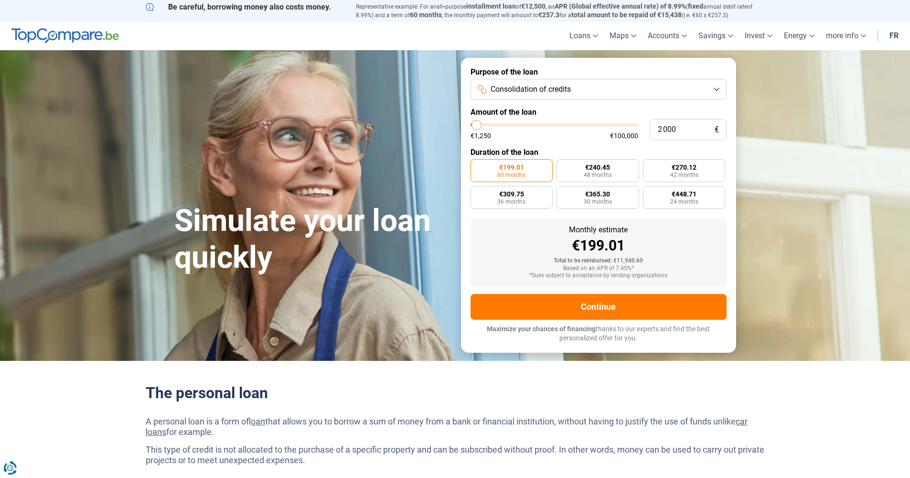
type input "2250"
type input "3 000"
type input "3000"
type input "3 500"
type input "3500"
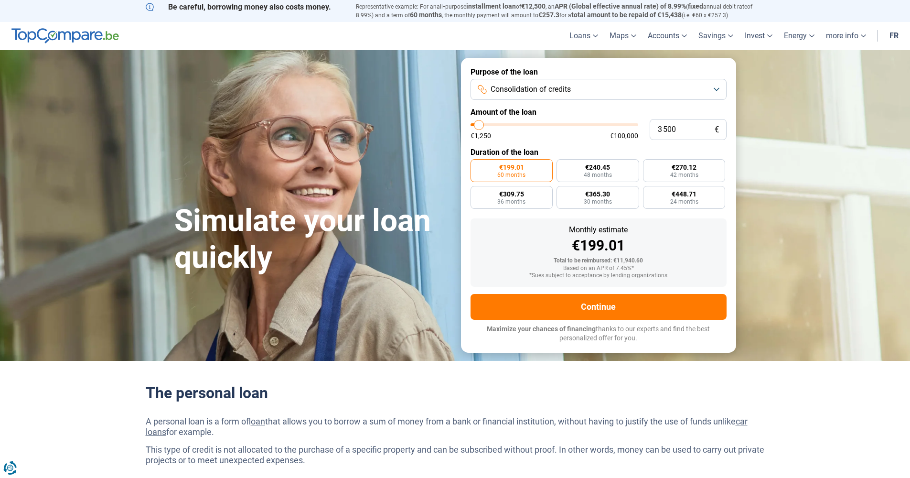
type input "3 000"
type input "3000"
type input "2 500"
type input "2500"
type input "2 250"
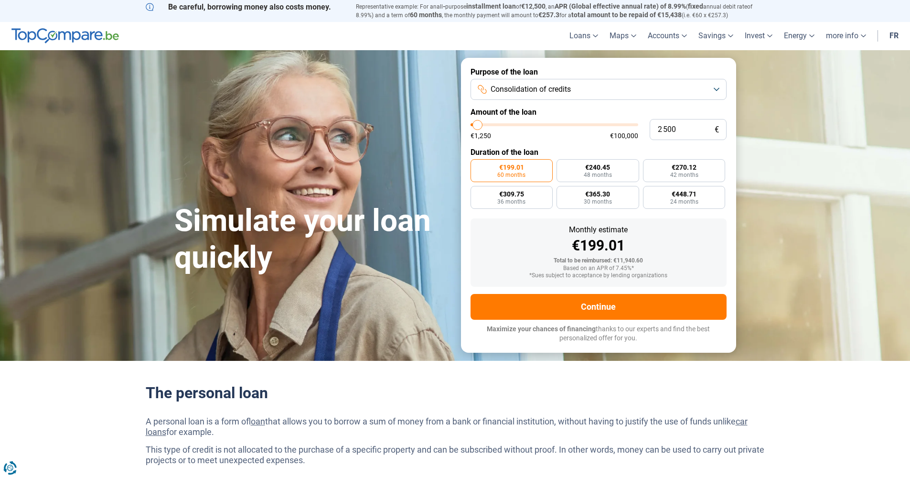
type input "2250"
type input "2 500"
type input "2500"
type input "2 750"
type input "2750"
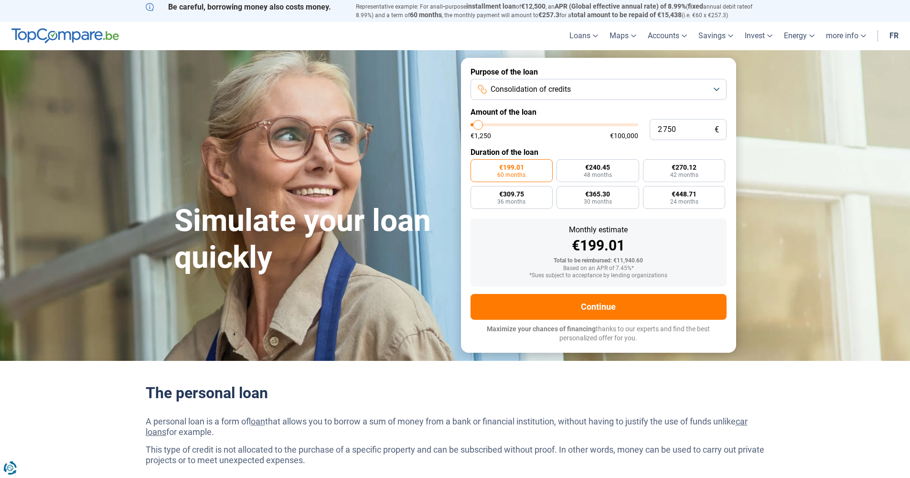
type input "3 000"
type input "3000"
type input "3 500"
type input "3500"
type input "3 000"
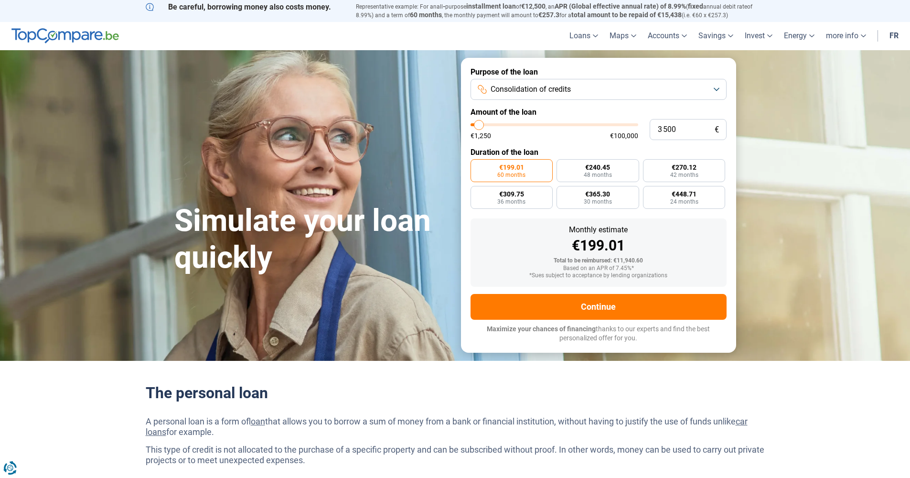
type input "3000"
type input "2 750"
drag, startPoint x: 490, startPoint y: 124, endPoint x: 478, endPoint y: 122, distance: 11.6
type input "2750"
click at [478, 123] on input "range" at bounding box center [555, 124] width 168 height 3
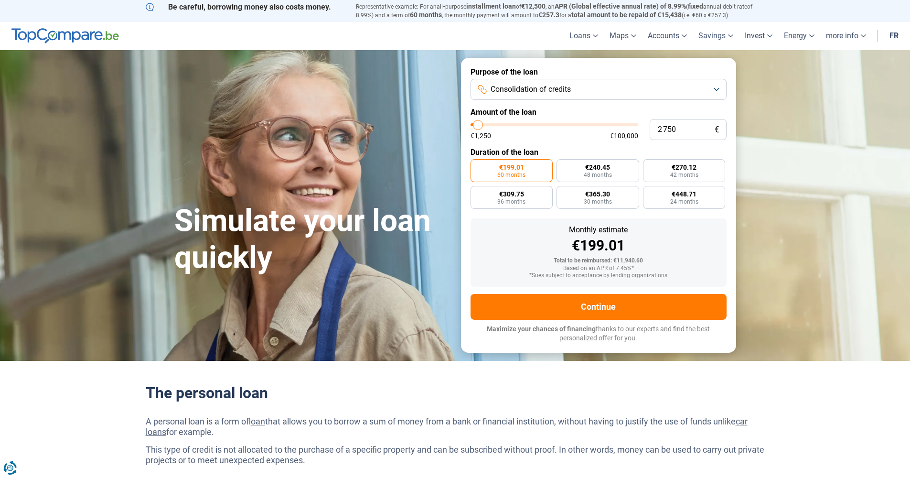
radio input "true"
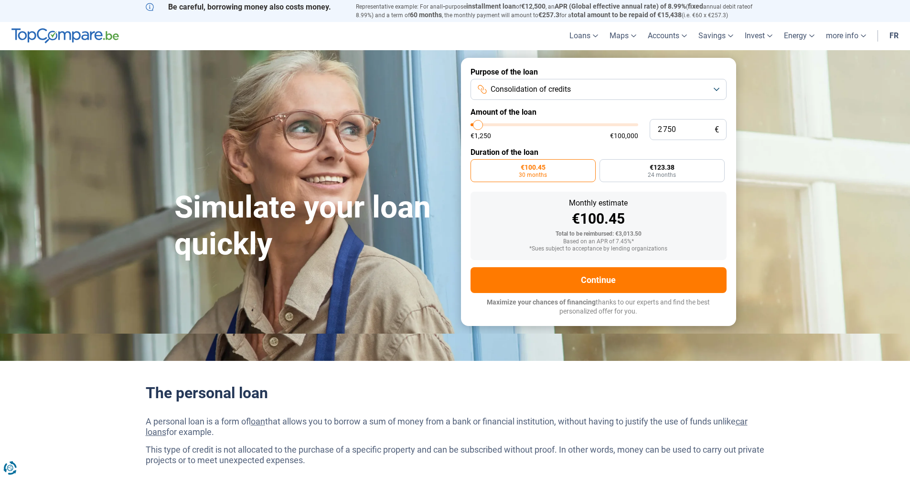
click at [403, 122] on div "Simulate your loan quickly" at bounding box center [312, 191] width 287 height 142
click at [666, 178] on label "€123.38 24 months" at bounding box center [662, 170] width 125 height 23
click at [606, 165] on input "€123.38 24 months" at bounding box center [603, 162] width 6 height 6
radio input "true"
click at [584, 174] on label "€100.45 30 months" at bounding box center [533, 170] width 125 height 23
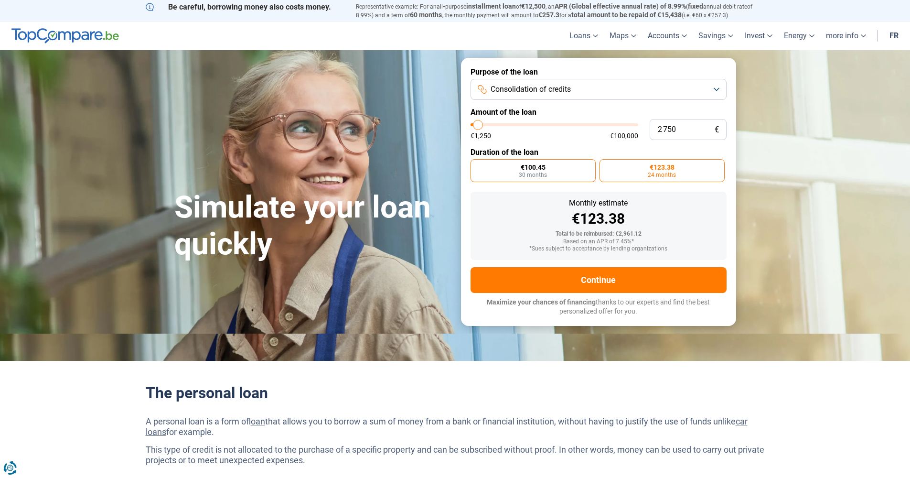
click at [477, 165] on input "€100.45 30 months" at bounding box center [474, 162] width 6 height 6
radio input "true"
type input "3 000"
type input "3000"
type input "3 500"
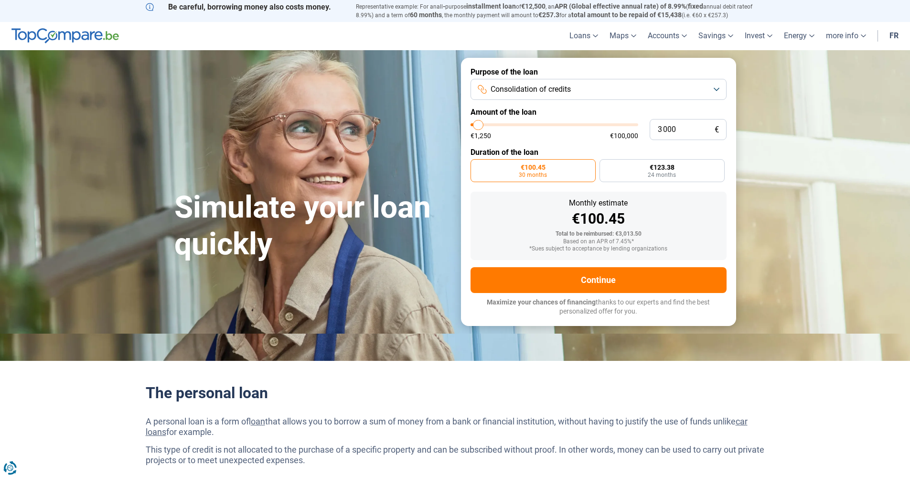
type input "3500"
type input "3 750"
type input "3750"
type input "4 000"
type input "4000"
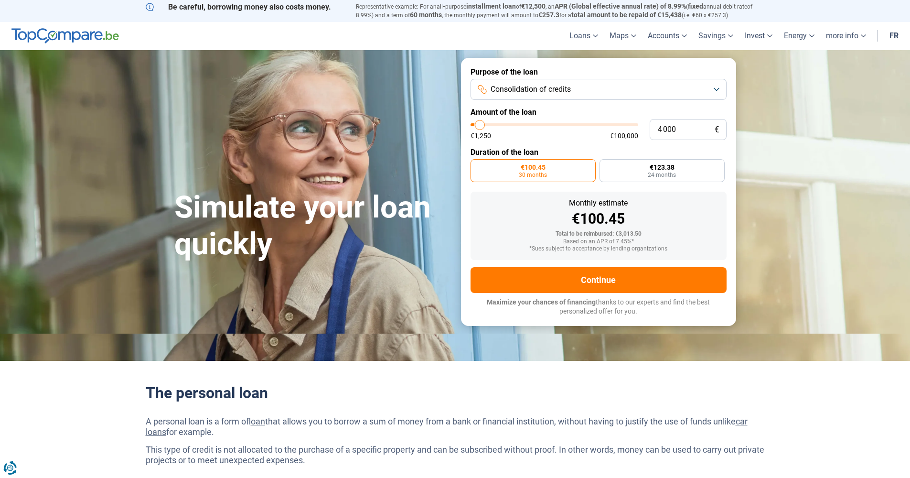
type input "4 250"
type input "4250"
type input "4 500"
type input "4500"
type input "5 000"
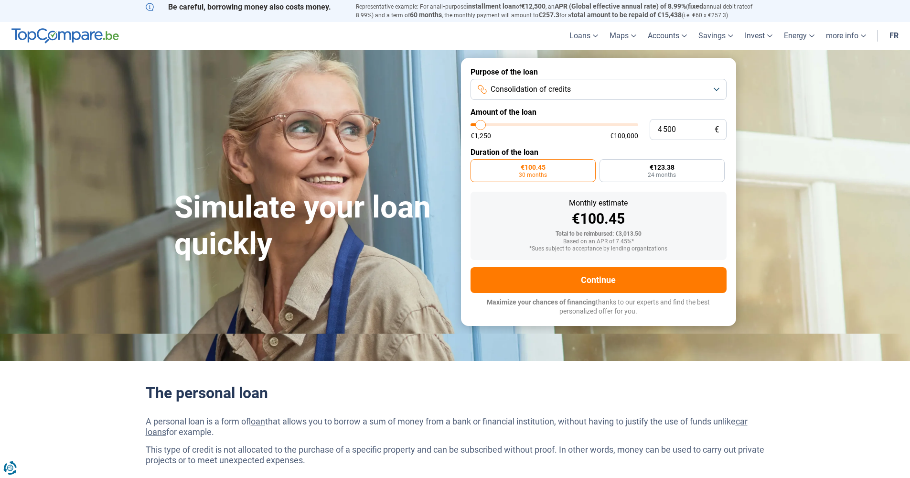
type input "5000"
type input "5 250"
type input "5250"
type input "5 500"
type input "5500"
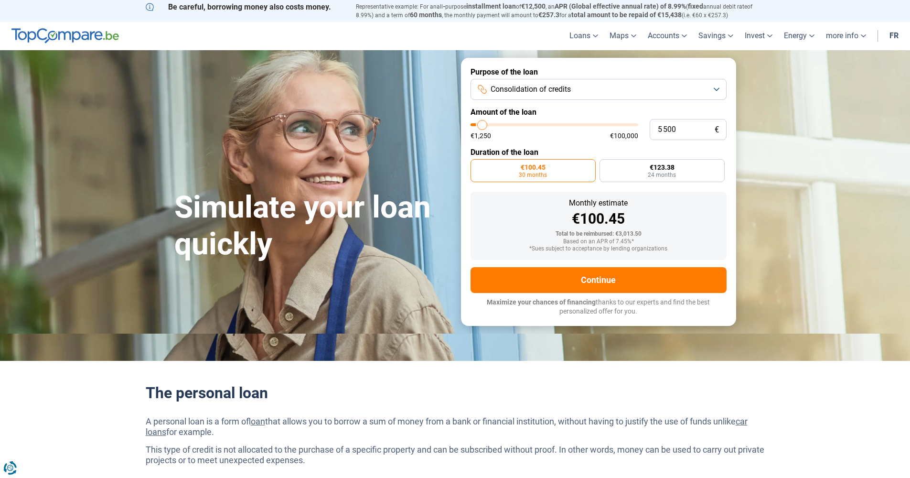
type input "5 750"
type input "5750"
type input "6 000"
type input "6000"
type input "6 750"
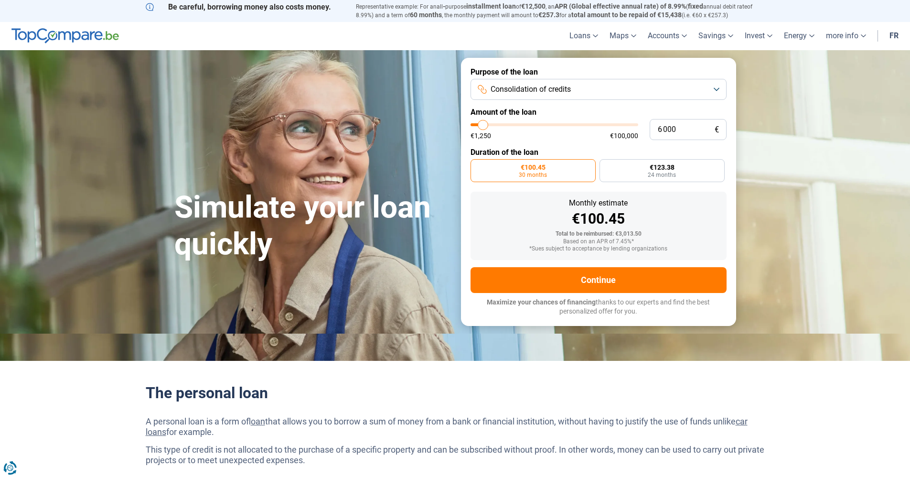
type input "6750"
type input "7 000"
type input "7000"
type input "6 750"
type input "6750"
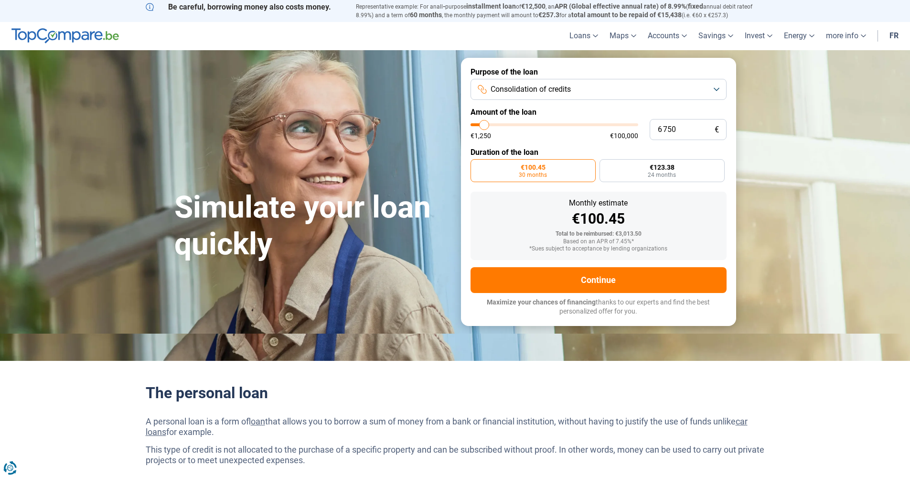
type input "6 000"
type input "6000"
type input "5 750"
type input "5750"
type input "5 500"
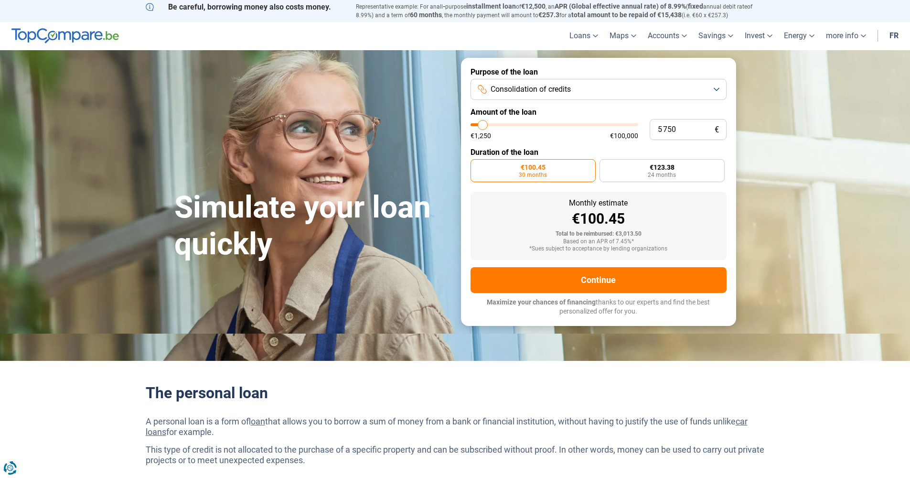
type input "5500"
type input "5 250"
type input "5250"
type input "5 000"
type input "5000"
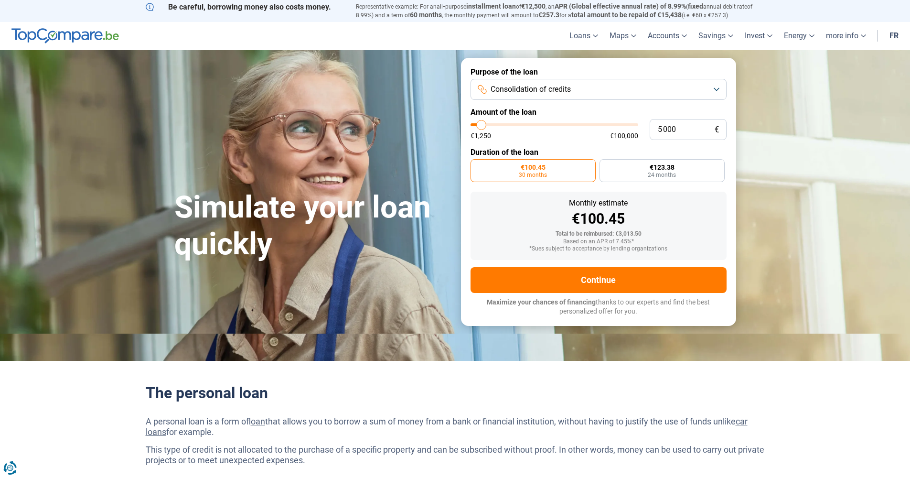
type input "4 500"
type input "4500"
type input "4 250"
type input "4250"
type input "4 000"
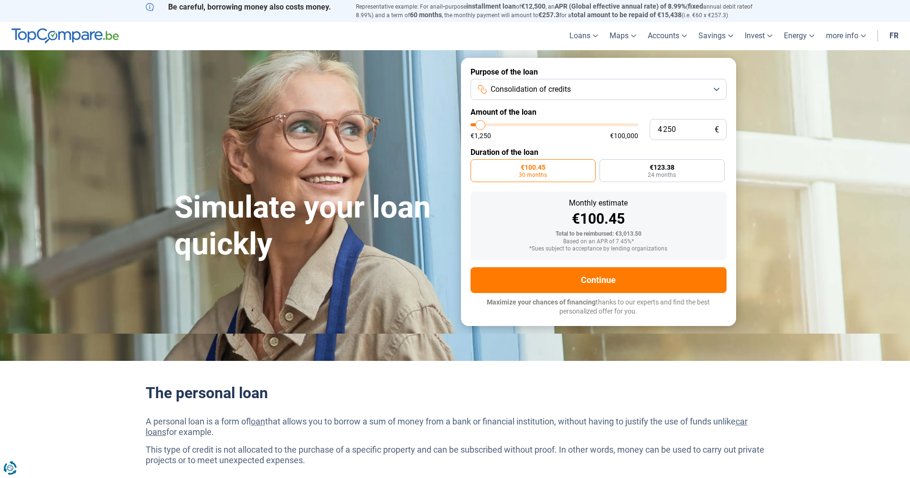
type input "4000"
type input "3 750"
type input "3750"
type input "3 500"
type input "3500"
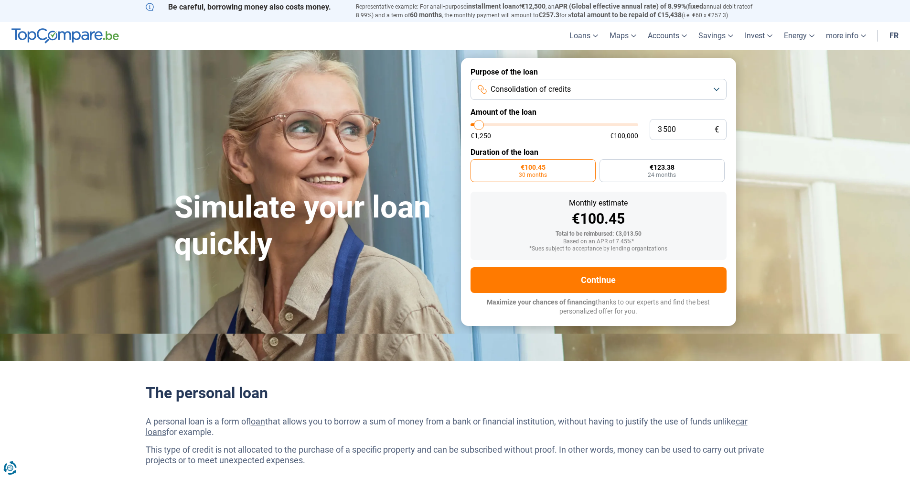
type input "3 000"
type input "3000"
type input "2 750"
type input "2750"
click at [478, 123] on input "range" at bounding box center [555, 124] width 168 height 3
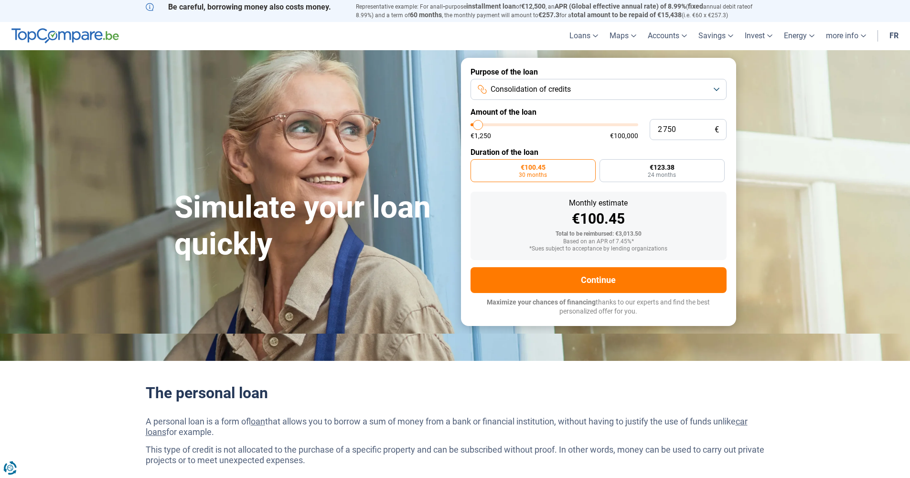
click at [433, 160] on div "Simulate your loan quickly" at bounding box center [312, 191] width 287 height 142
click at [437, 165] on div "Simulate your loan quickly" at bounding box center [312, 191] width 287 height 142
click at [680, 176] on label "€123.38 24 months" at bounding box center [662, 170] width 125 height 23
click at [606, 165] on input "€123.38 24 months" at bounding box center [603, 162] width 6 height 6
radio input "true"
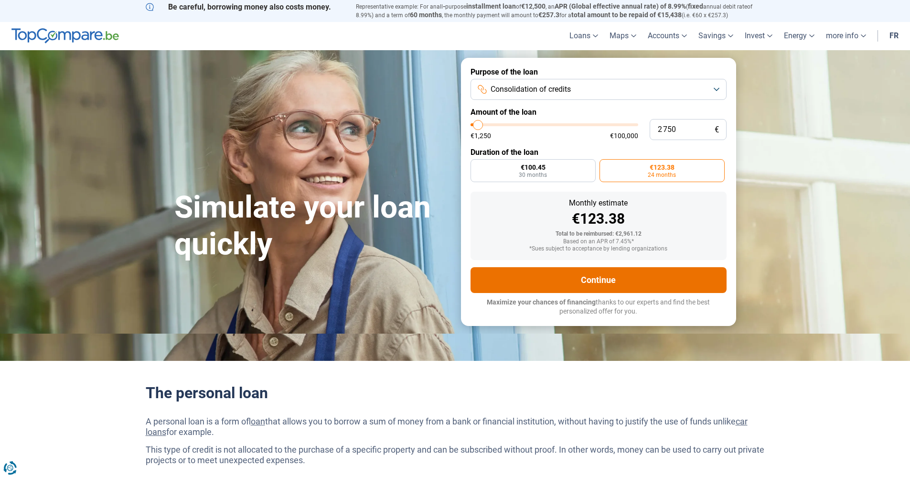
click at [623, 272] on button "Continue" at bounding box center [599, 280] width 256 height 26
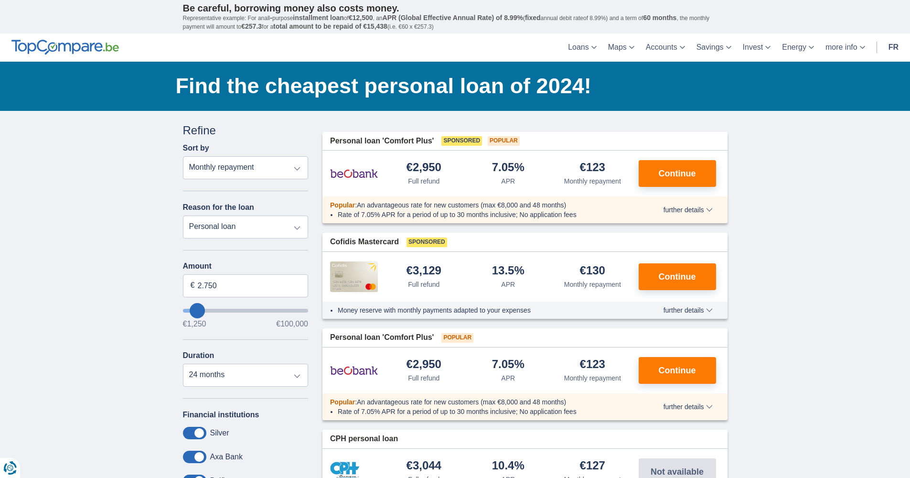
type input "6.250"
type input "6250"
type input "7.250"
type input "7250"
type input "8.250"
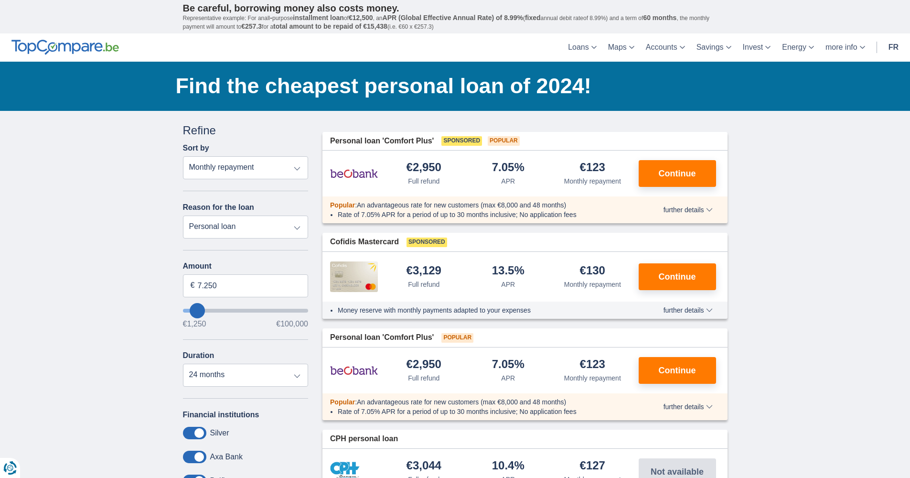
type input "8250"
select select "48"
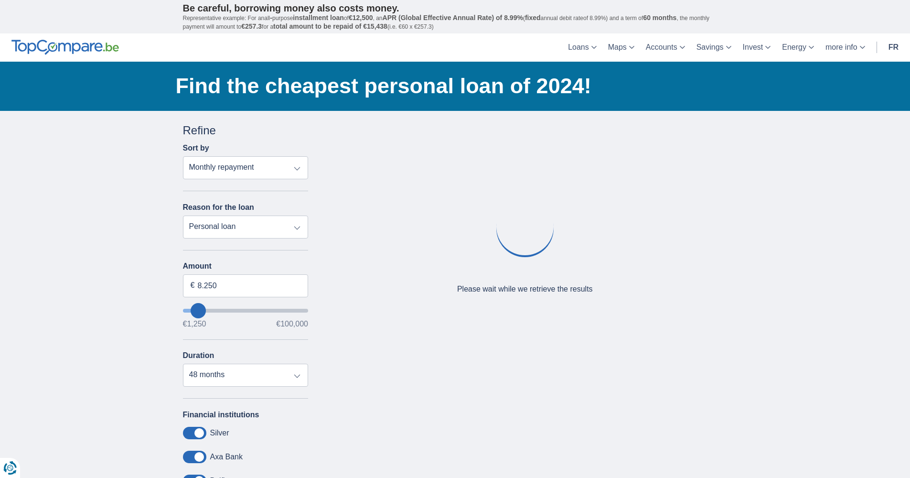
type input "7.250"
type input "7250"
select select "42"
type input "6.250"
type input "6250"
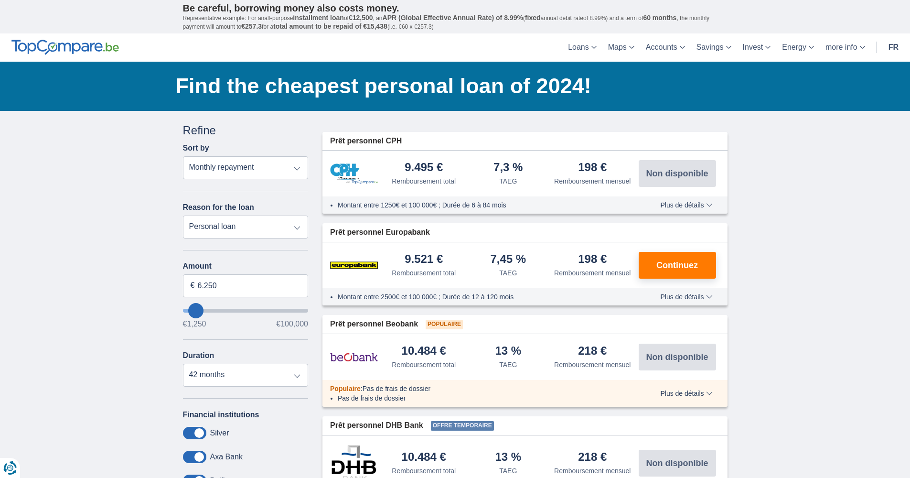
type input "5.250"
type input "5250"
select select "36"
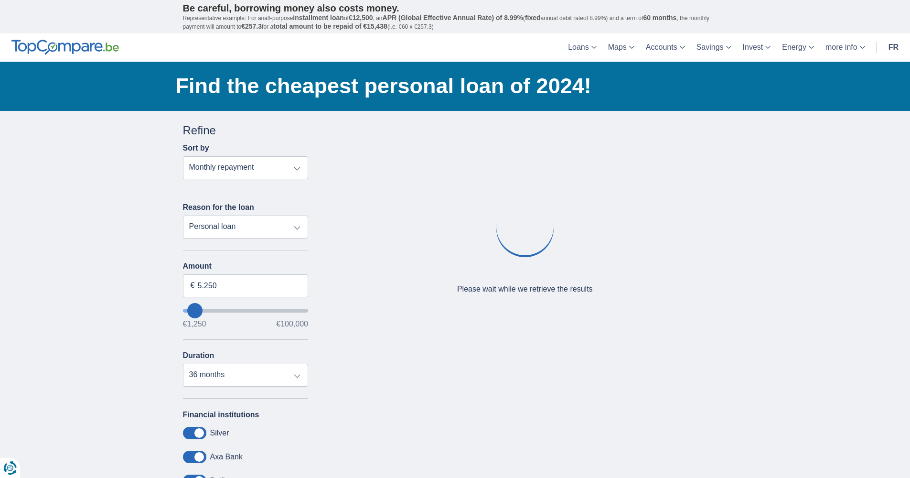
type input "4.250"
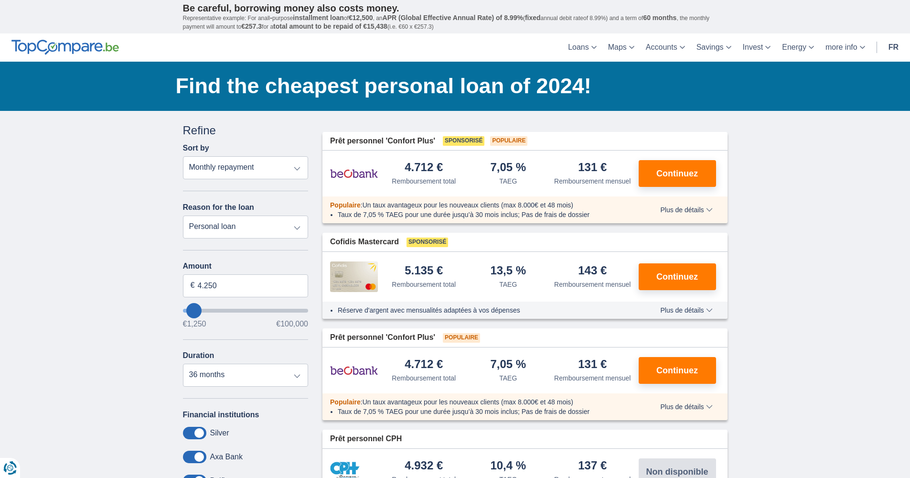
type input "4250"
click at [194, 312] on input "WantToBorrow" at bounding box center [246, 311] width 126 height 4
click at [157, 263] on div "× widget.non-eligible-application.title widget.non-eligible-application.text no…" at bounding box center [455, 467] width 910 height 713
